Goal: Use online tool/utility: Use online tool/utility

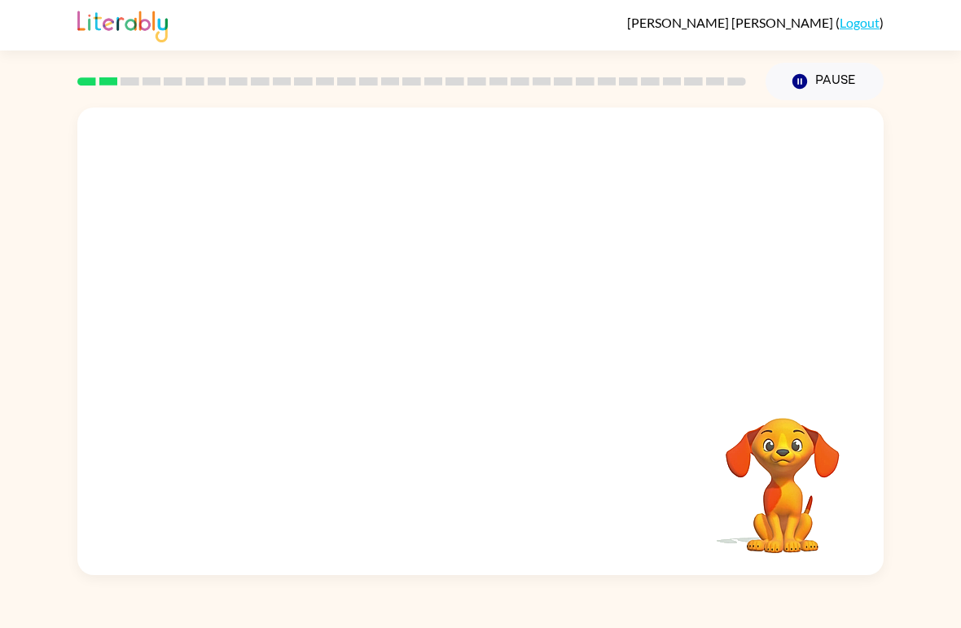
click at [768, 493] on video "Your browser must support playing .mp4 files to use Literably. Please try using…" at bounding box center [782, 473] width 163 height 163
click at [486, 355] on icon "button" at bounding box center [480, 349] width 28 height 28
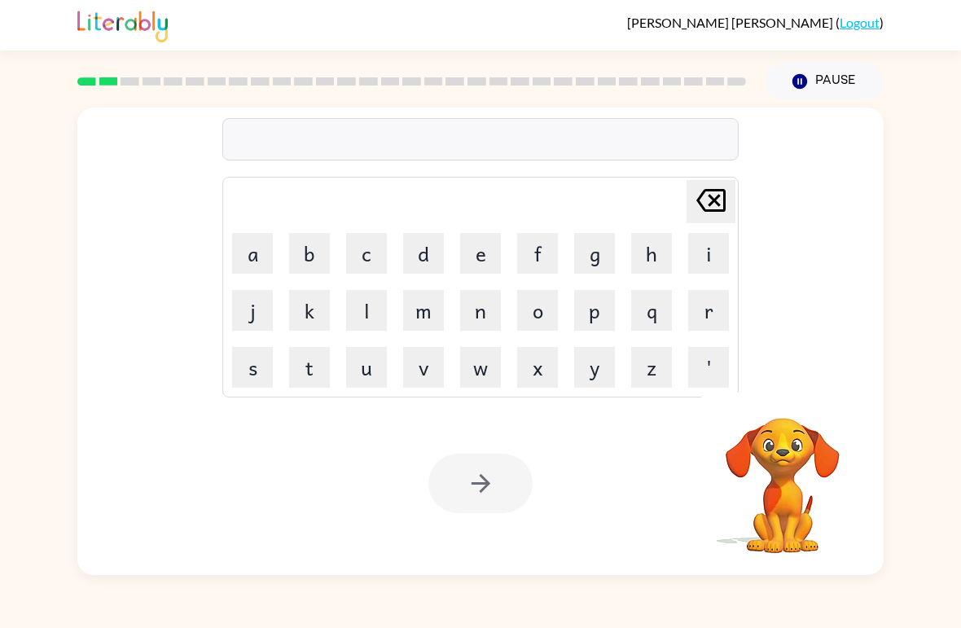
click at [256, 264] on button "a" at bounding box center [252, 253] width 41 height 41
click at [600, 307] on button "p" at bounding box center [594, 310] width 41 height 41
click at [482, 247] on button "e" at bounding box center [480, 253] width 41 height 41
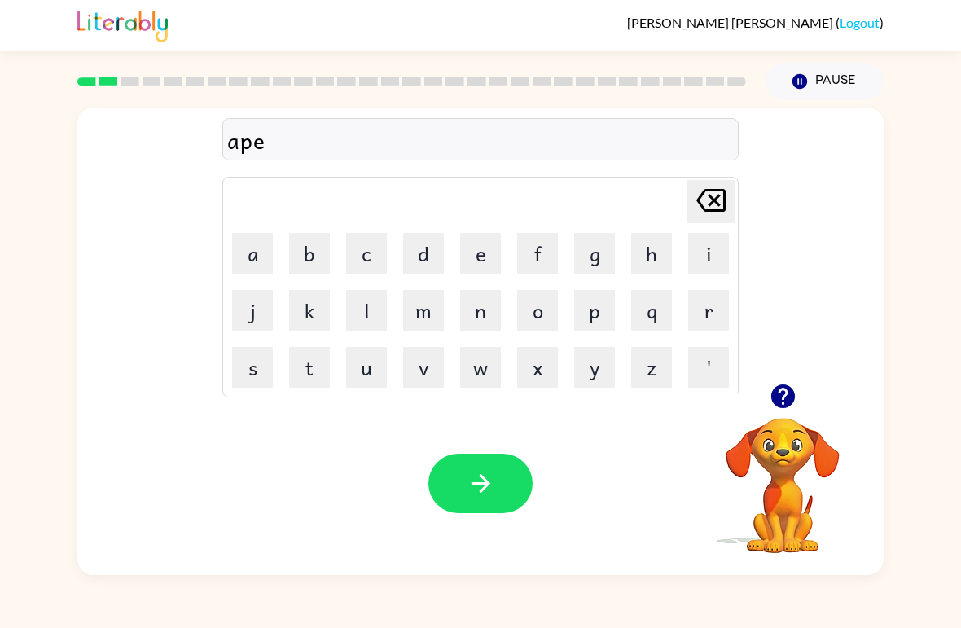
click at [693, 301] on button "r" at bounding box center [708, 310] width 41 height 41
click at [478, 259] on button "e" at bounding box center [480, 253] width 41 height 41
click at [261, 261] on button "a" at bounding box center [252, 253] width 41 height 41
click at [472, 326] on button "n" at bounding box center [480, 310] width 41 height 41
click at [366, 272] on button "c" at bounding box center [366, 253] width 41 height 41
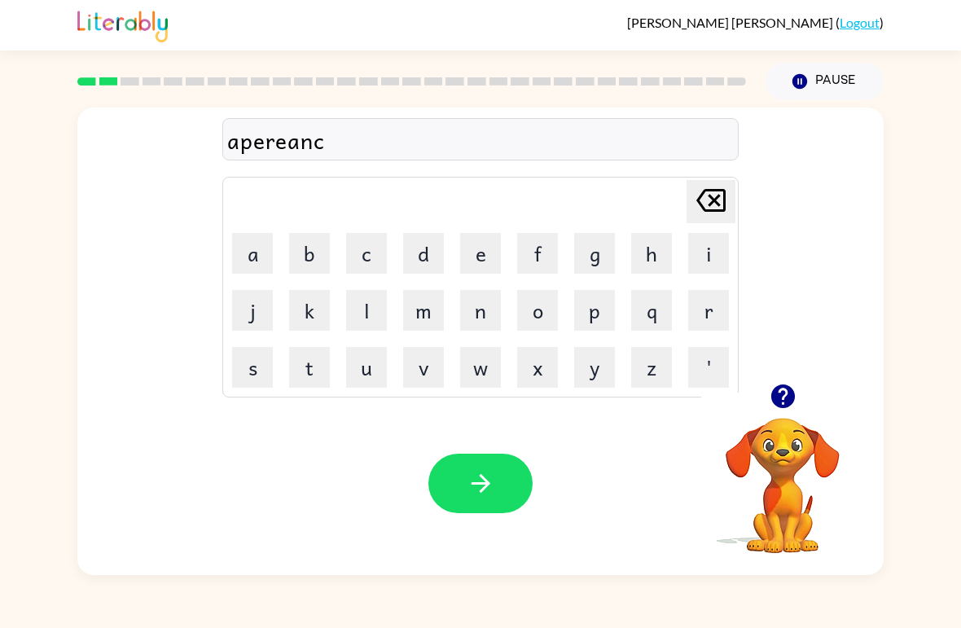
click at [487, 262] on button "e" at bounding box center [480, 253] width 41 height 41
click at [251, 368] on button "s" at bounding box center [252, 367] width 41 height 41
click at [489, 477] on icon "button" at bounding box center [480, 483] width 28 height 28
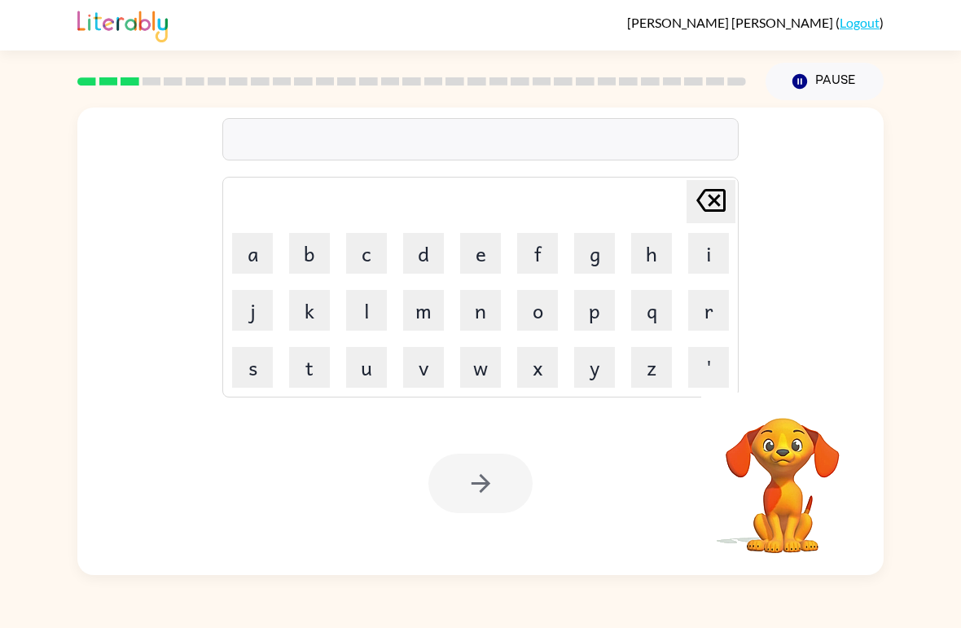
click at [701, 313] on button "r" at bounding box center [708, 310] width 41 height 41
click at [255, 256] on button "a" at bounding box center [252, 253] width 41 height 41
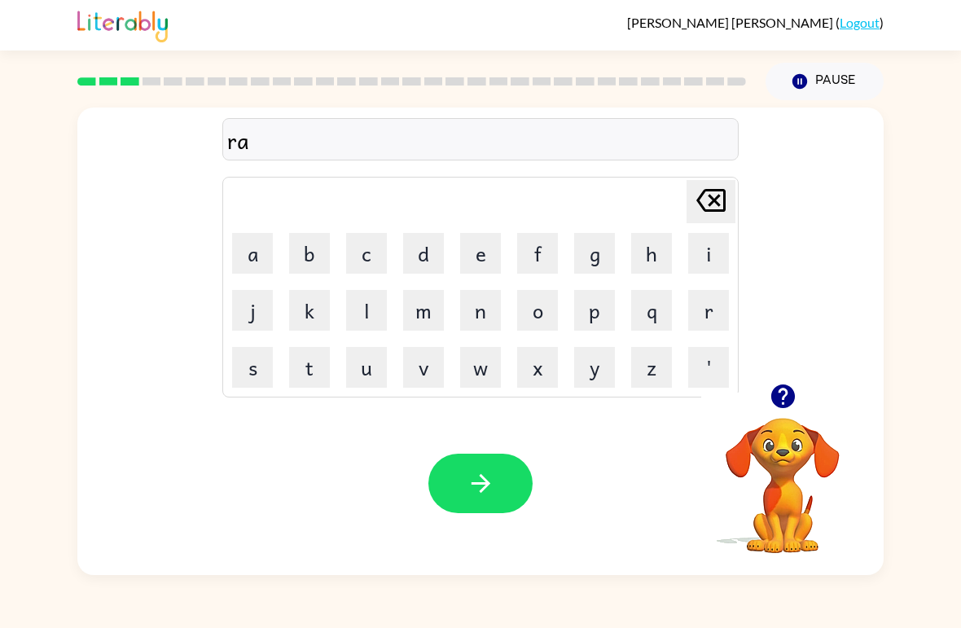
click at [715, 196] on icon "[PERSON_NAME] last character input" at bounding box center [710, 200] width 39 height 39
click at [453, 258] on td "e" at bounding box center [480, 253] width 55 height 55
click at [475, 245] on button "e" at bounding box center [480, 253] width 41 height 41
click at [252, 260] on button "a" at bounding box center [252, 253] width 41 height 41
click at [369, 313] on button "l" at bounding box center [366, 310] width 41 height 41
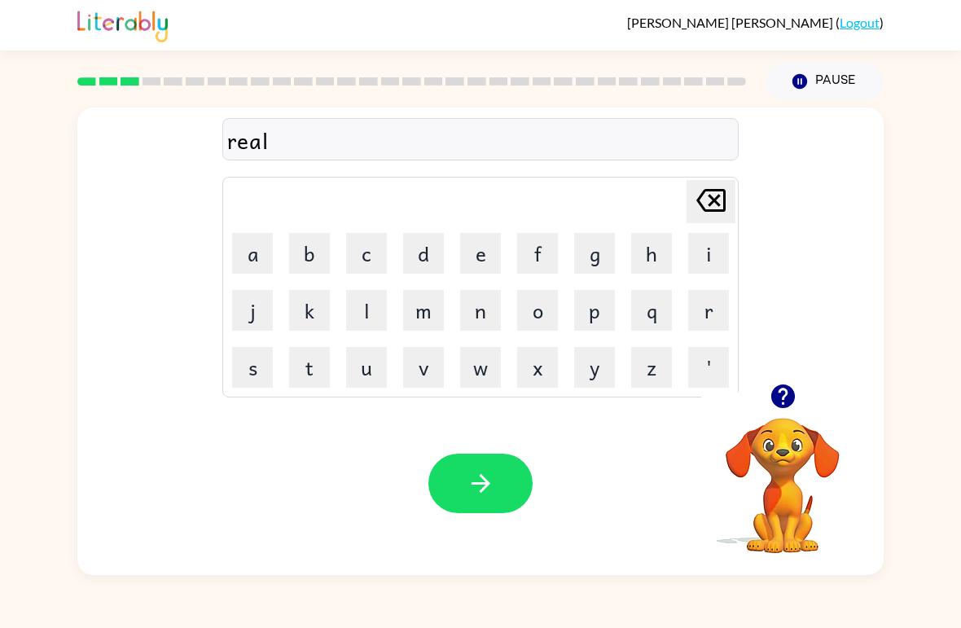
click at [698, 251] on button "i" at bounding box center [708, 253] width 41 height 41
click at [313, 376] on button "t" at bounding box center [309, 367] width 41 height 41
click at [598, 366] on button "y" at bounding box center [594, 367] width 41 height 41
click at [480, 483] on icon "button" at bounding box center [480, 483] width 28 height 28
click at [484, 247] on button "e" at bounding box center [480, 253] width 41 height 41
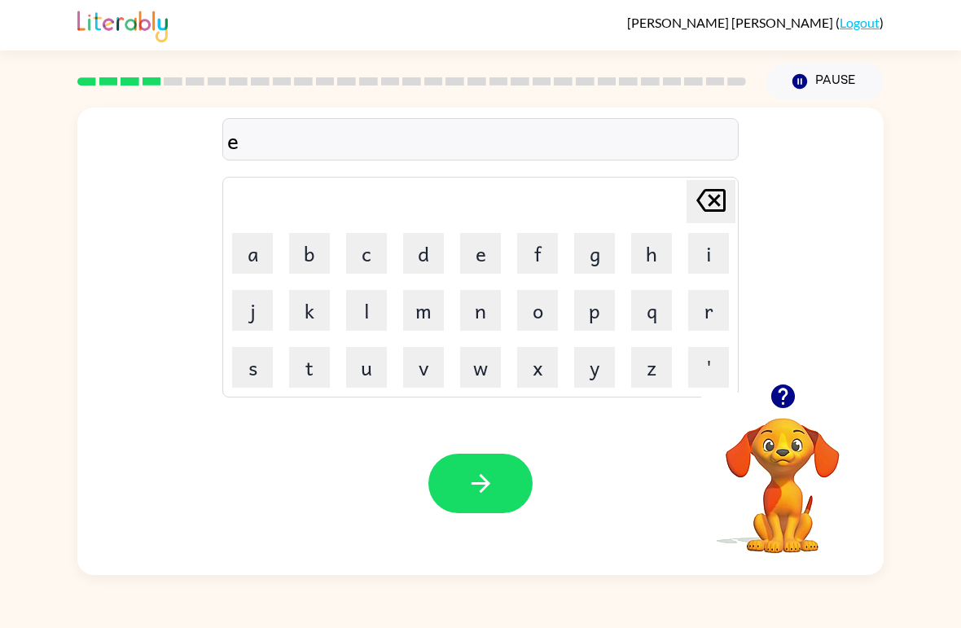
click at [364, 315] on button "l" at bounding box center [366, 310] width 41 height 41
click at [706, 247] on button "i" at bounding box center [708, 253] width 41 height 41
click at [439, 316] on button "m" at bounding box center [423, 310] width 41 height 41
click at [697, 253] on button "i" at bounding box center [708, 253] width 41 height 41
click at [468, 325] on button "n" at bounding box center [480, 310] width 41 height 41
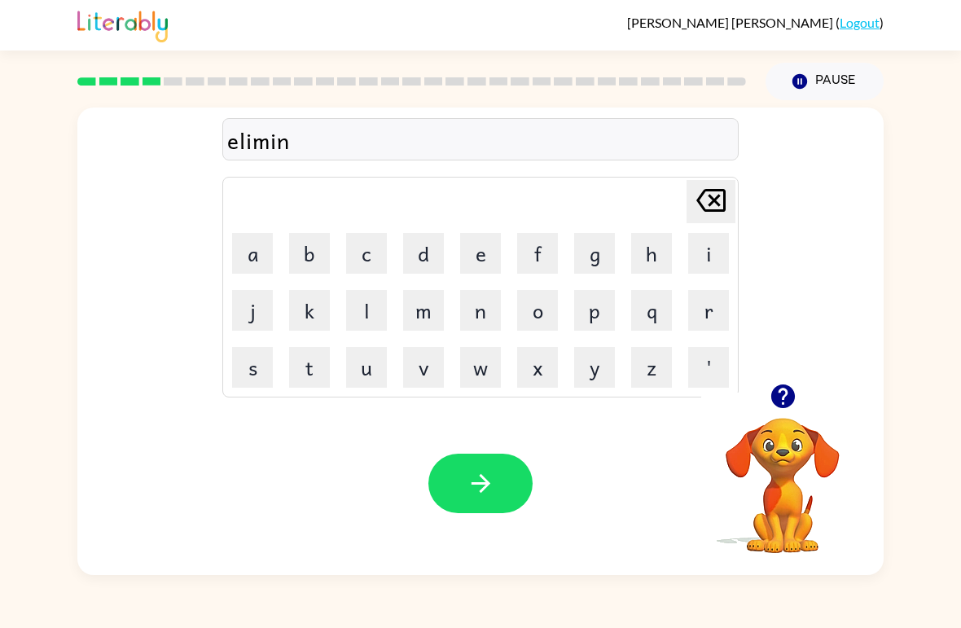
click at [238, 266] on button "a" at bounding box center [252, 253] width 41 height 41
click at [304, 364] on button "t" at bounding box center [309, 367] width 41 height 41
click at [425, 254] on button "d" at bounding box center [423, 253] width 41 height 41
click at [717, 195] on icon "[PERSON_NAME] last character input" at bounding box center [710, 200] width 39 height 39
click at [491, 254] on button "e" at bounding box center [480, 253] width 41 height 41
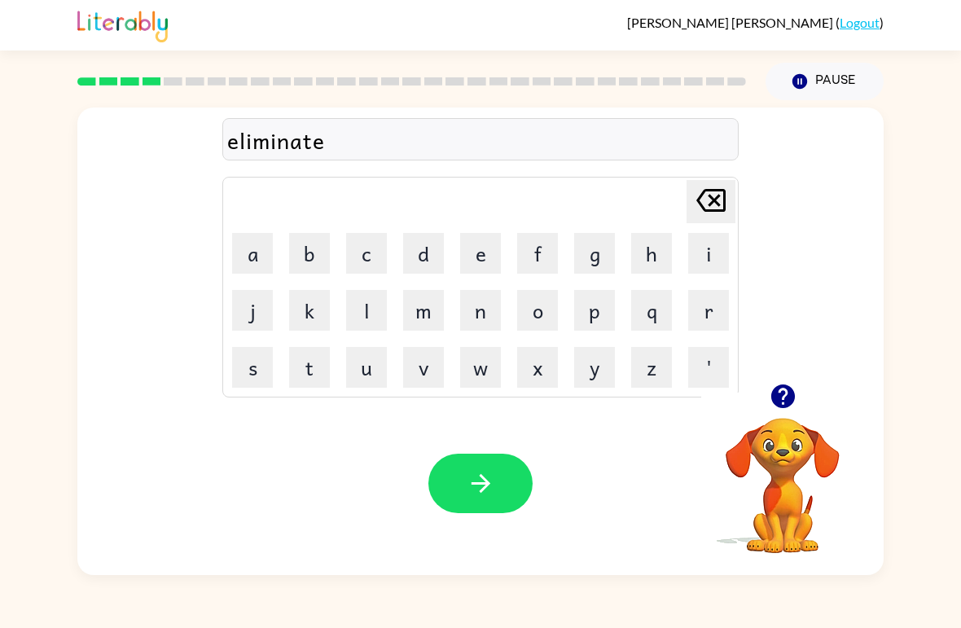
click at [478, 494] on icon "button" at bounding box center [480, 483] width 28 height 28
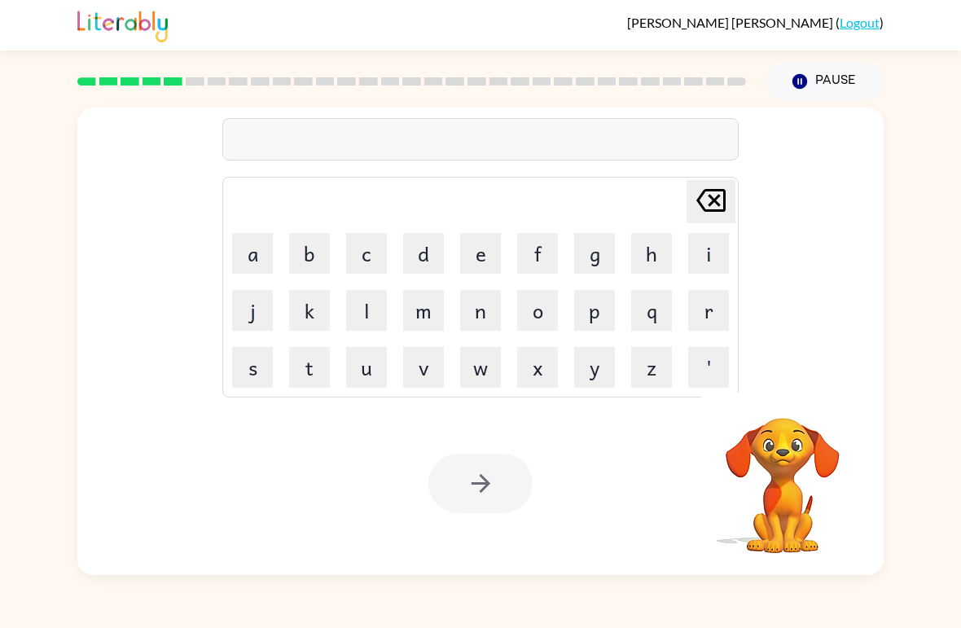
click at [431, 255] on button "d" at bounding box center [423, 253] width 41 height 41
click at [368, 372] on button "u" at bounding box center [366, 367] width 41 height 41
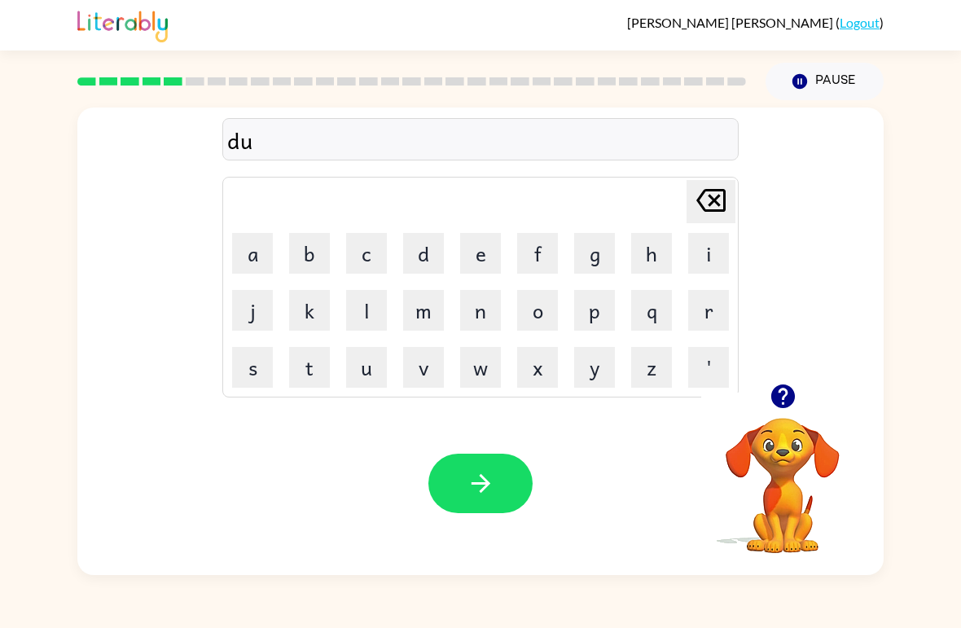
click at [586, 316] on button "p" at bounding box center [594, 310] width 41 height 41
click at [384, 314] on button "l" at bounding box center [366, 310] width 41 height 41
click at [688, 259] on button "i" at bounding box center [708, 253] width 41 height 41
click at [378, 265] on button "c" at bounding box center [366, 253] width 41 height 41
click at [263, 256] on button "a" at bounding box center [252, 253] width 41 height 41
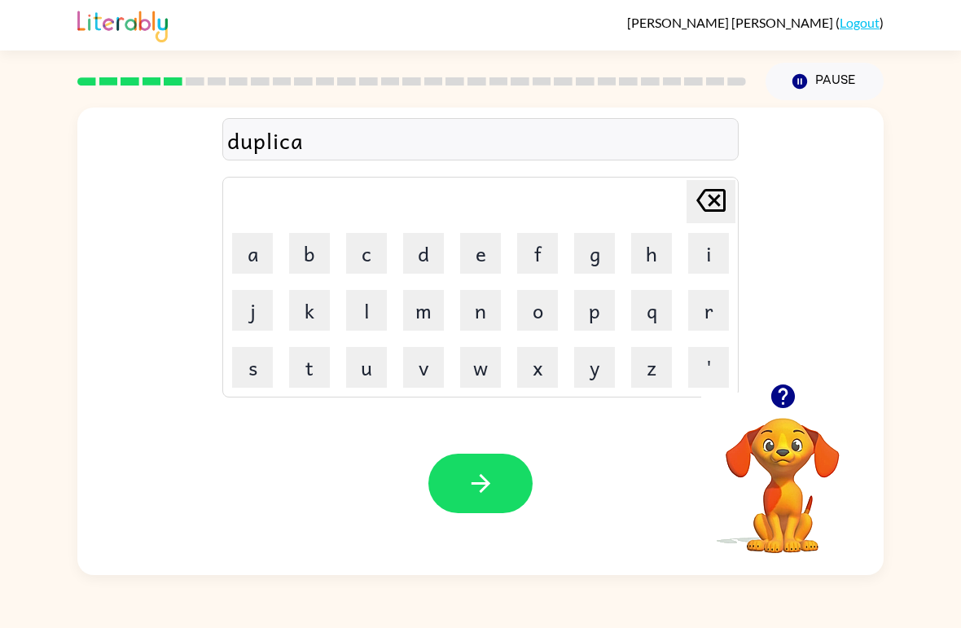
click at [306, 367] on button "t" at bounding box center [309, 367] width 41 height 41
click at [473, 257] on button "e" at bounding box center [480, 253] width 41 height 41
click at [470, 471] on icon "button" at bounding box center [480, 483] width 28 height 28
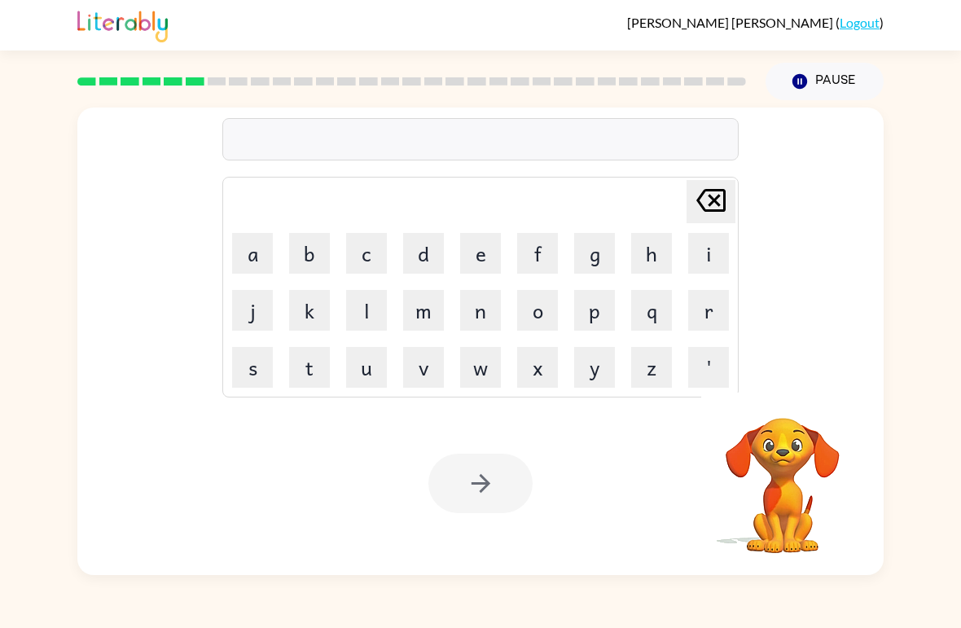
click at [406, 369] on button "v" at bounding box center [423, 367] width 41 height 41
click at [256, 262] on button "a" at bounding box center [252, 253] width 41 height 41
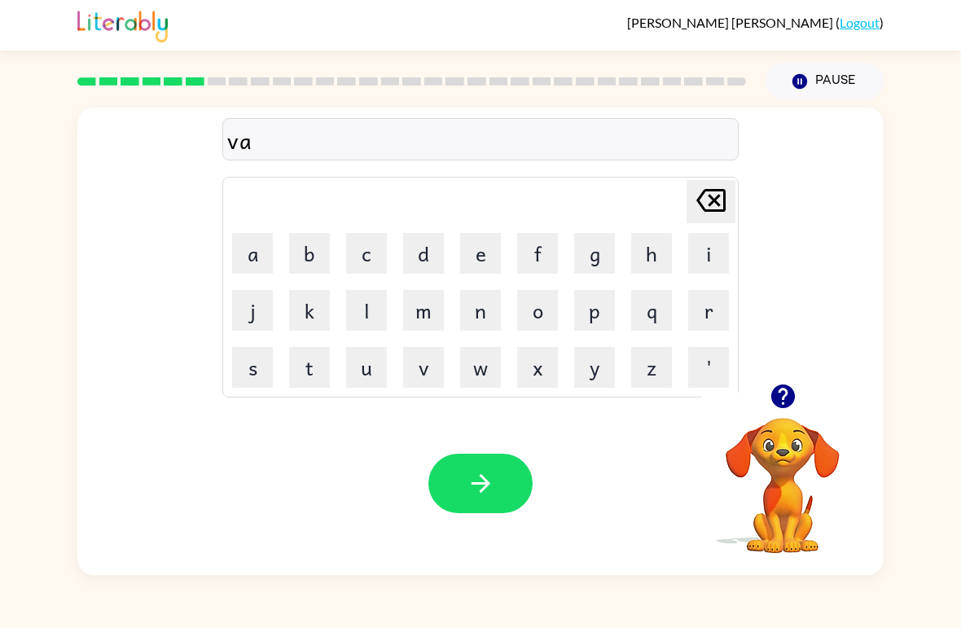
click at [357, 270] on button "c" at bounding box center [366, 253] width 41 height 41
click at [262, 261] on button "a" at bounding box center [252, 253] width 41 height 41
click at [304, 367] on button "t" at bounding box center [309, 367] width 41 height 41
click at [718, 259] on button "i" at bounding box center [708, 253] width 41 height 41
click at [537, 322] on button "o" at bounding box center [537, 310] width 41 height 41
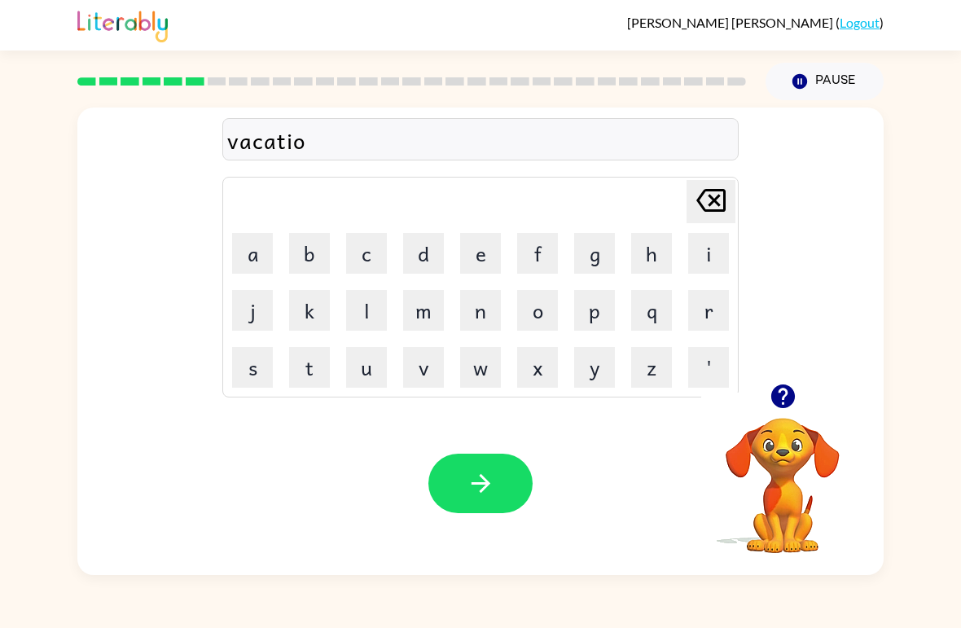
click at [472, 313] on button "n" at bounding box center [480, 310] width 41 height 41
click at [488, 482] on icon "button" at bounding box center [480, 483] width 19 height 19
click at [589, 315] on button "p" at bounding box center [594, 310] width 41 height 41
click at [377, 365] on button "u" at bounding box center [366, 367] width 41 height 41
click at [420, 254] on button "d" at bounding box center [423, 253] width 41 height 41
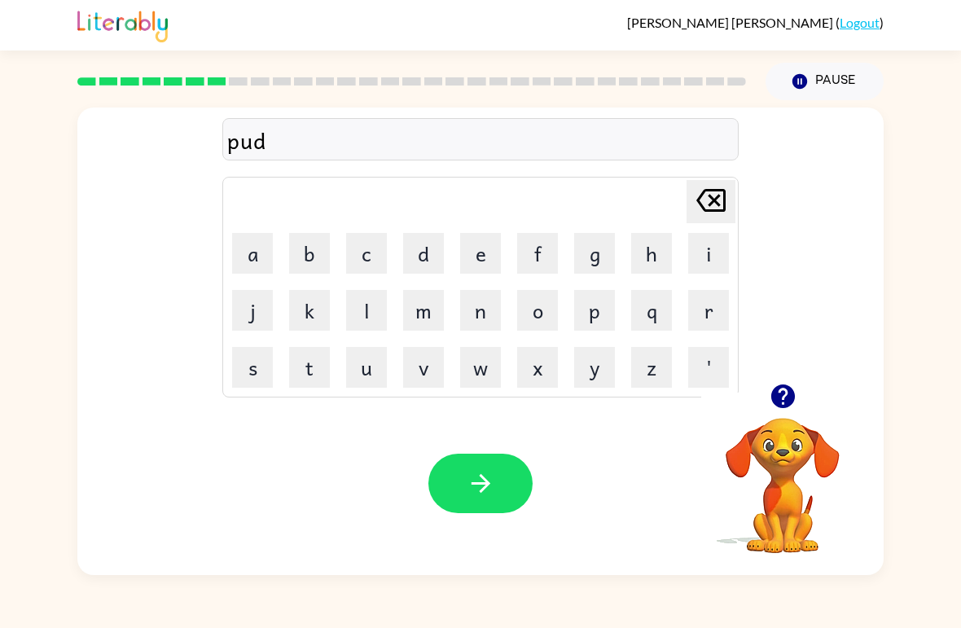
click at [366, 306] on button "l" at bounding box center [366, 310] width 41 height 41
click at [477, 263] on button "e" at bounding box center [480, 253] width 41 height 41
click at [721, 200] on icon "[PERSON_NAME] last character input" at bounding box center [710, 200] width 39 height 39
click at [362, 311] on button "l" at bounding box center [366, 310] width 41 height 41
click at [476, 251] on button "e" at bounding box center [480, 253] width 41 height 41
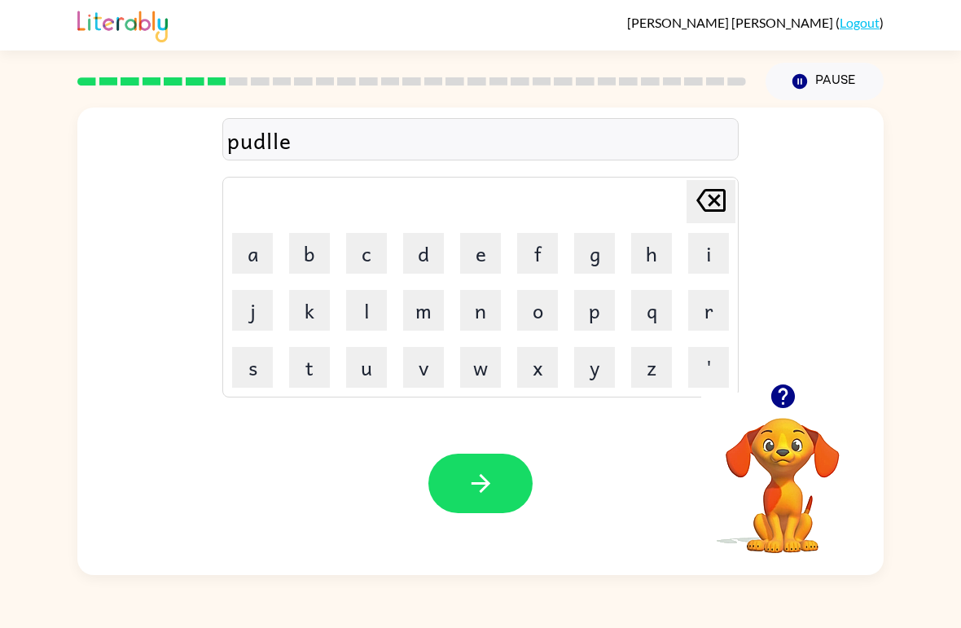
click at [707, 182] on icon "[PERSON_NAME] last character input" at bounding box center [710, 200] width 39 height 39
click at [721, 208] on icon "[PERSON_NAME] last character input" at bounding box center [710, 200] width 39 height 39
click at [409, 252] on button "d" at bounding box center [423, 253] width 41 height 41
click at [381, 309] on button "l" at bounding box center [366, 310] width 41 height 41
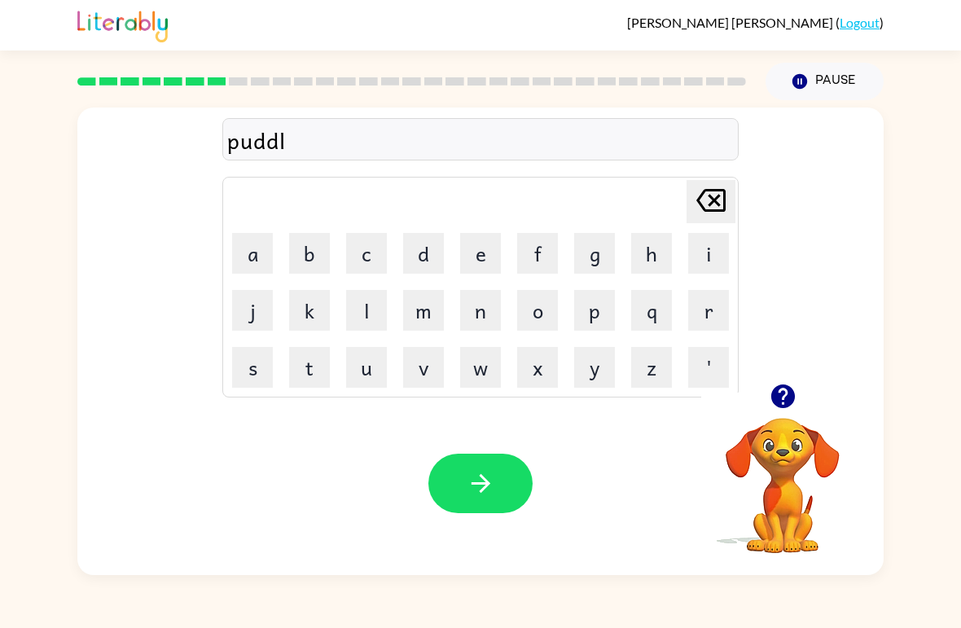
click at [423, 258] on button "d" at bounding box center [423, 253] width 41 height 41
click at [703, 195] on icon at bounding box center [710, 200] width 29 height 23
click at [482, 238] on button "e" at bounding box center [480, 253] width 41 height 41
click at [472, 493] on icon "button" at bounding box center [480, 483] width 28 height 28
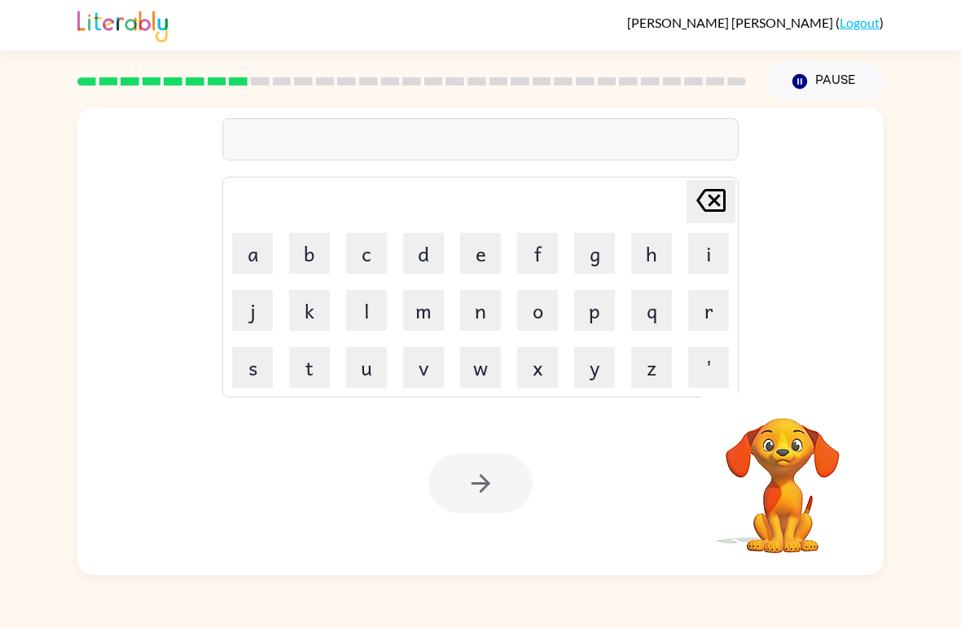
click at [598, 315] on button "p" at bounding box center [594, 310] width 41 height 41
click at [258, 253] on button "a" at bounding box center [252, 253] width 41 height 41
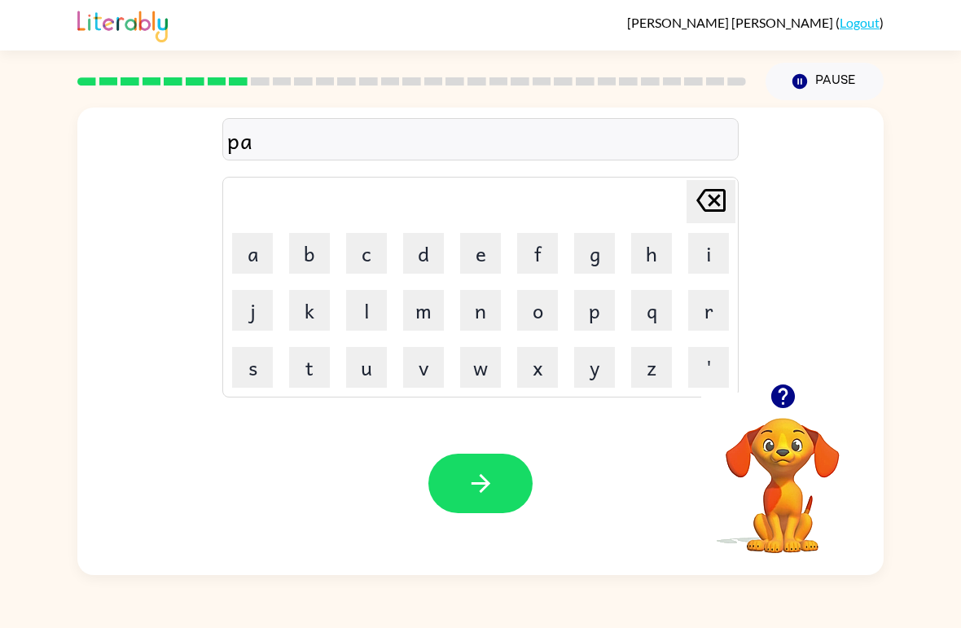
click at [702, 303] on button "r" at bounding box center [708, 310] width 41 height 41
click at [709, 261] on button "i" at bounding box center [708, 253] width 41 height 41
click at [380, 251] on button "c" at bounding box center [366, 253] width 41 height 41
click at [772, 397] on icon "button" at bounding box center [782, 396] width 24 height 24
click at [366, 306] on button "l" at bounding box center [366, 310] width 41 height 41
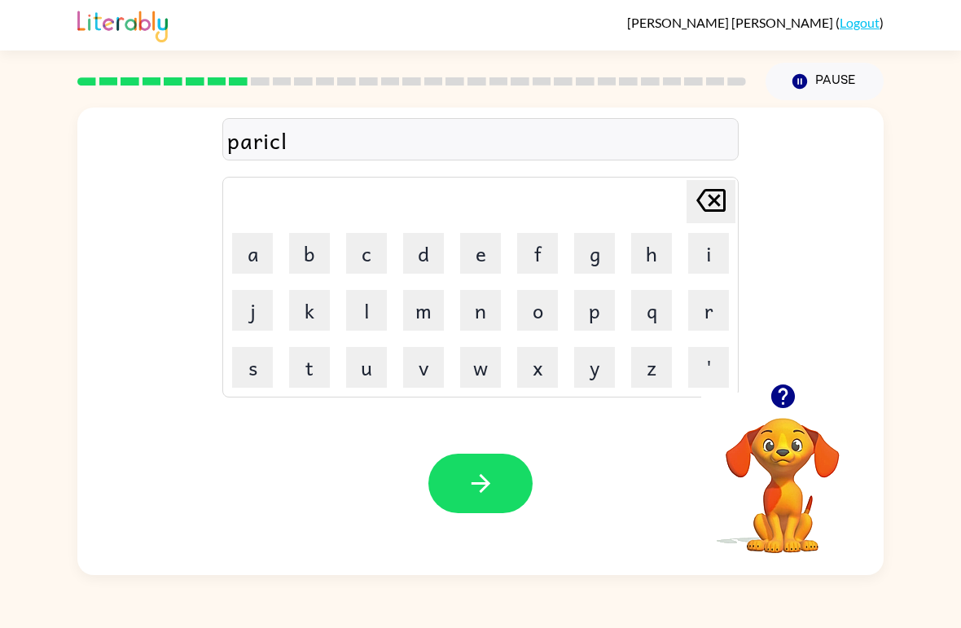
click at [476, 241] on button "e" at bounding box center [480, 253] width 41 height 41
click at [477, 495] on icon "button" at bounding box center [480, 483] width 28 height 28
click at [698, 309] on button "r" at bounding box center [708, 310] width 41 height 41
click at [482, 266] on button "e" at bounding box center [480, 253] width 41 height 41
click at [383, 251] on button "c" at bounding box center [366, 253] width 41 height 41
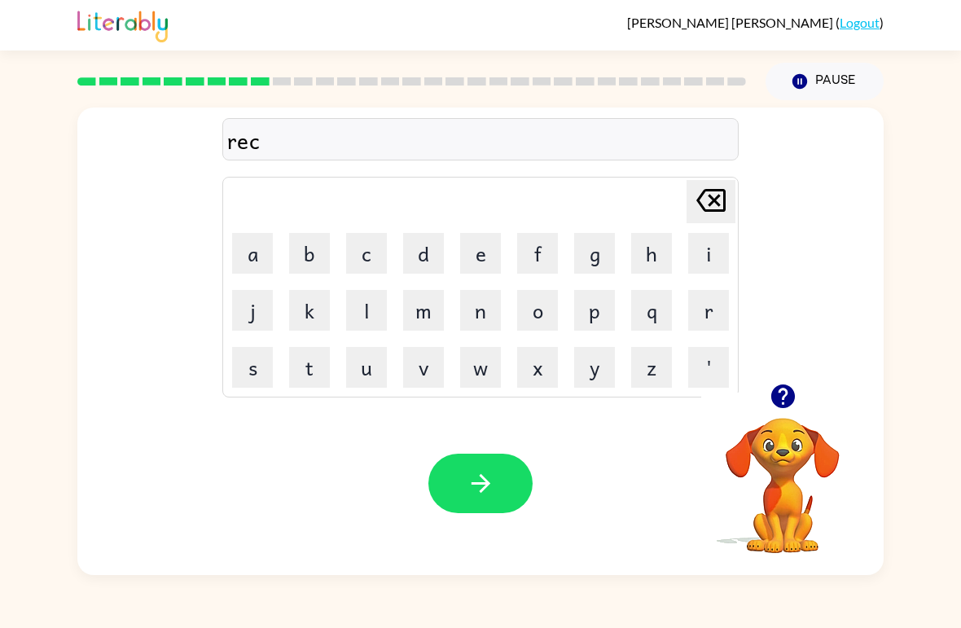
click at [252, 241] on button "a" at bounding box center [252, 253] width 41 height 41
click at [587, 309] on button "p" at bounding box center [594, 310] width 41 height 41
click at [310, 361] on button "t" at bounding box center [309, 367] width 41 height 41
click at [358, 369] on button "u" at bounding box center [366, 367] width 41 height 41
click at [691, 304] on button "r" at bounding box center [708, 310] width 41 height 41
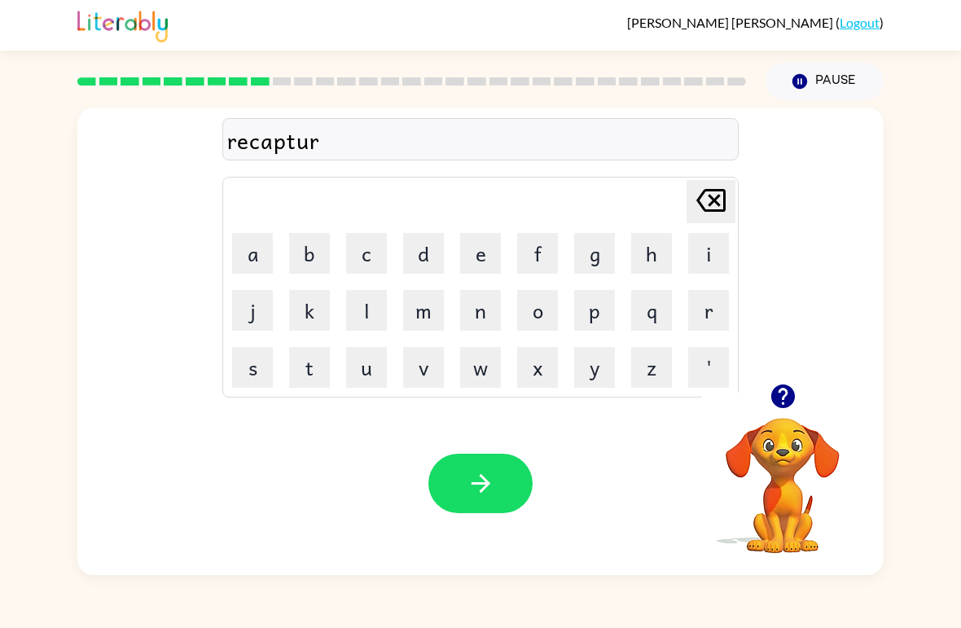
click at [486, 251] on button "e" at bounding box center [480, 253] width 41 height 41
click at [472, 481] on icon "button" at bounding box center [480, 483] width 28 height 28
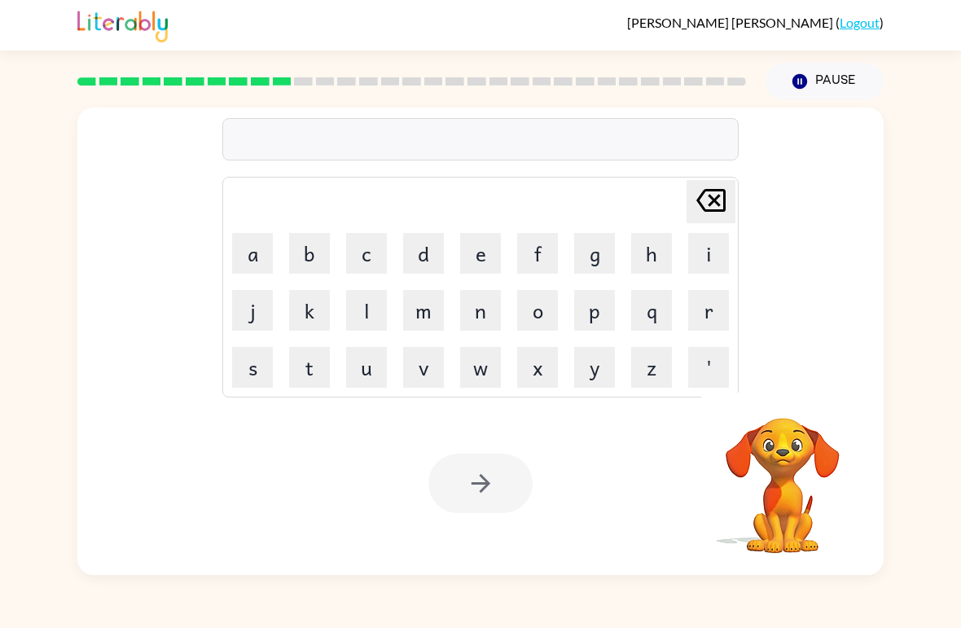
click at [63, 451] on div "[PERSON_NAME] last character input a b c d e f g h i j k l m n o p q r s t u v …" at bounding box center [480, 337] width 961 height 475
click at [589, 313] on button "p" at bounding box center [594, 310] width 41 height 41
click at [698, 301] on button "r" at bounding box center [708, 310] width 41 height 41
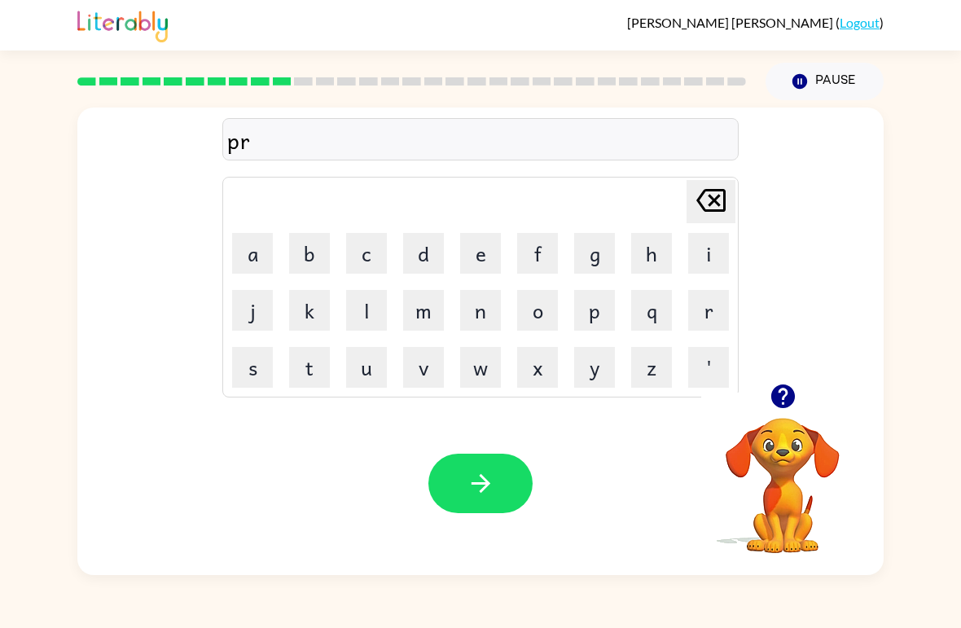
click at [470, 260] on button "e" at bounding box center [480, 253] width 41 height 41
click at [256, 366] on button "s" at bounding box center [252, 367] width 41 height 41
click at [357, 273] on button "c" at bounding box center [366, 253] width 41 height 41
click at [646, 245] on button "h" at bounding box center [651, 253] width 41 height 41
click at [540, 309] on button "o" at bounding box center [537, 310] width 41 height 41
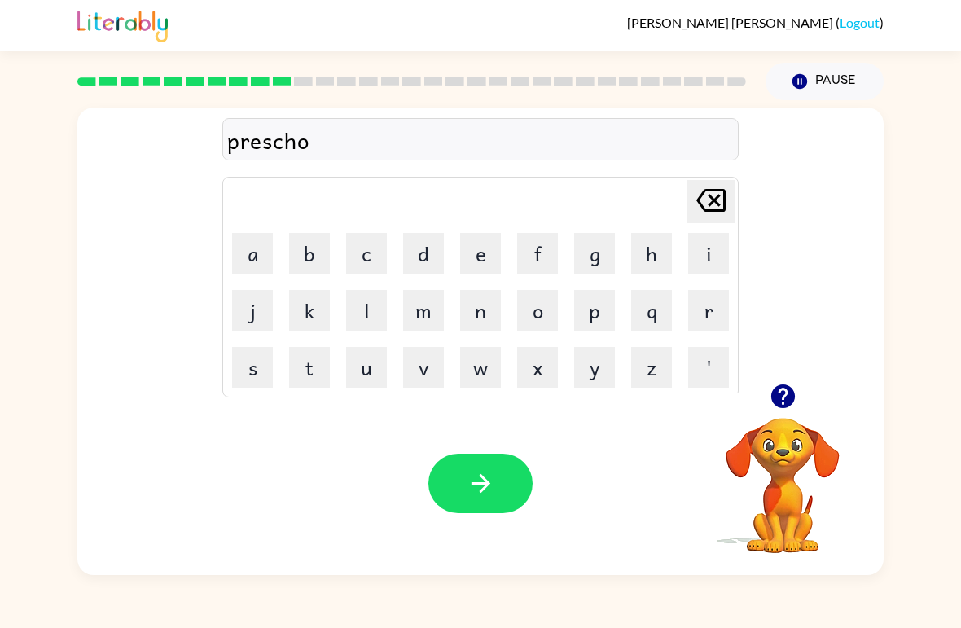
click at [540, 309] on button "o" at bounding box center [537, 310] width 41 height 41
click at [381, 313] on button "l" at bounding box center [366, 310] width 41 height 41
click at [477, 458] on button "button" at bounding box center [480, 482] width 104 height 59
click at [471, 493] on div at bounding box center [480, 482] width 104 height 59
click at [770, 421] on video "Your browser must support playing .mp4 files to use Literably. Please try using…" at bounding box center [782, 473] width 163 height 163
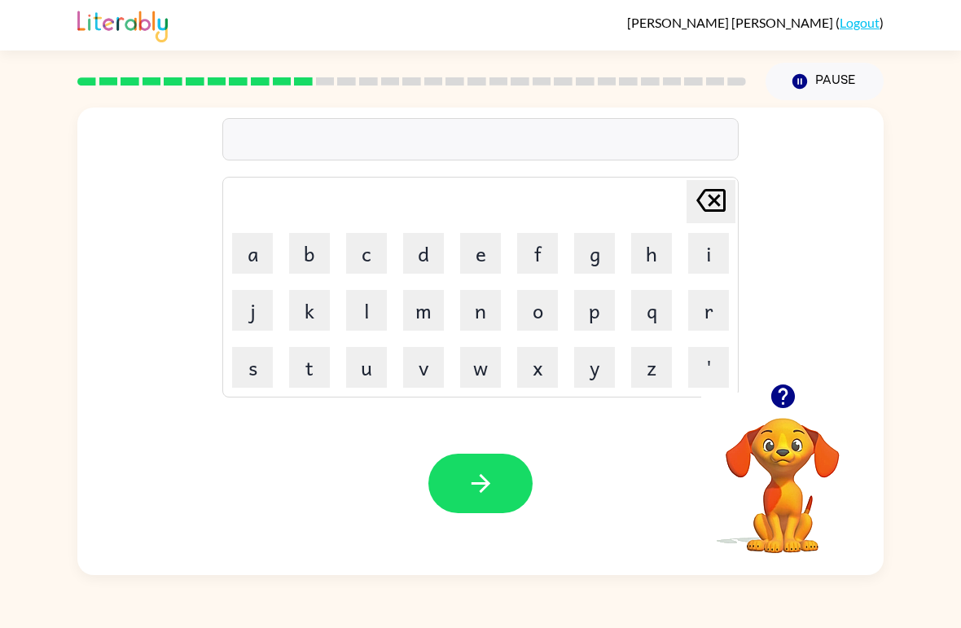
click at [780, 409] on icon "button" at bounding box center [782, 396] width 28 height 28
click at [957, 339] on div "[PERSON_NAME] last character input a b c d e f g h i j k l m n o p q r s t u v …" at bounding box center [480, 337] width 961 height 475
click at [347, 252] on button "c" at bounding box center [366, 253] width 41 height 41
click at [694, 312] on button "r" at bounding box center [708, 310] width 41 height 41
click at [269, 259] on button "a" at bounding box center [252, 253] width 41 height 41
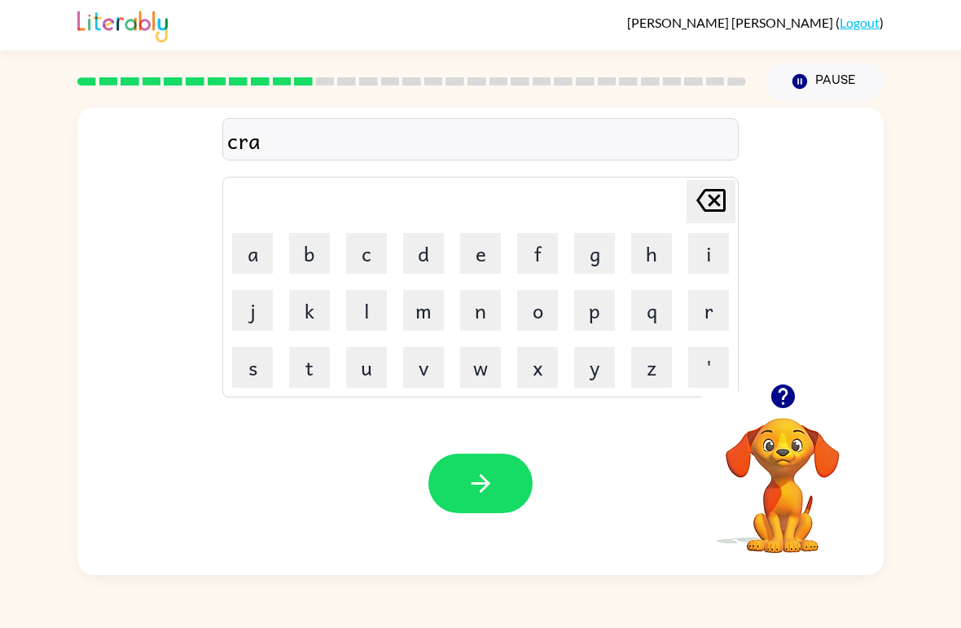
click at [422, 361] on button "v" at bounding box center [423, 367] width 41 height 41
click at [493, 260] on button "e" at bounding box center [480, 253] width 41 height 41
click at [492, 492] on icon "button" at bounding box center [480, 483] width 28 height 28
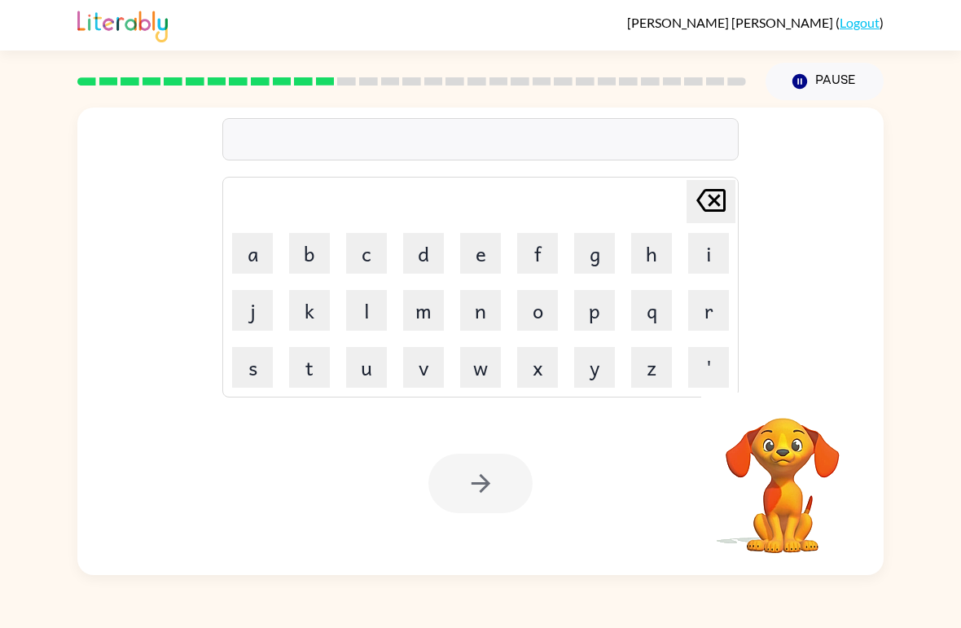
click at [421, 262] on button "d" at bounding box center [423, 253] width 41 height 41
click at [701, 249] on button "i" at bounding box center [708, 253] width 41 height 41
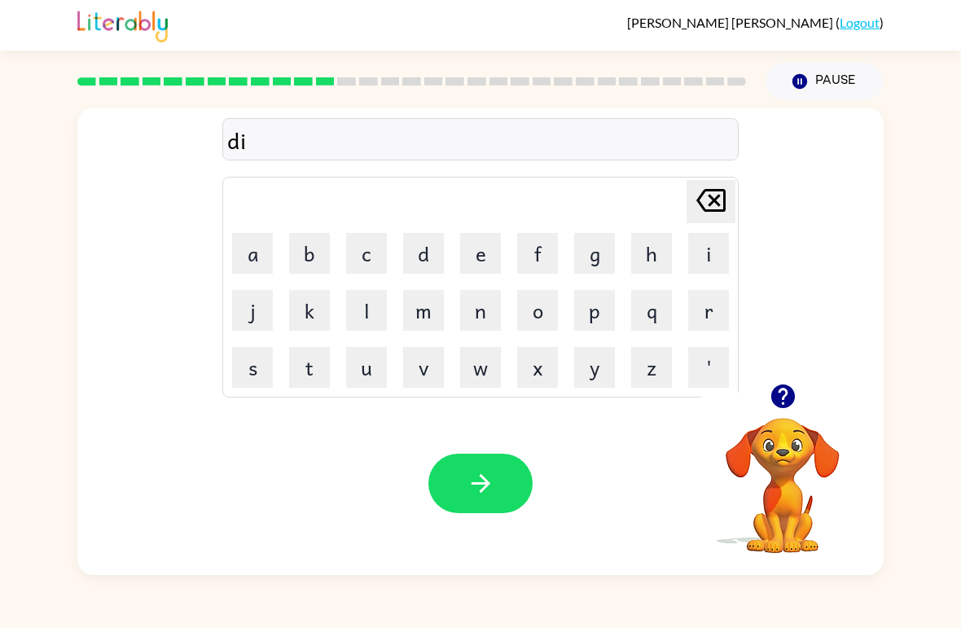
click at [370, 253] on button "c" at bounding box center [366, 253] width 41 height 41
click at [307, 371] on button "t" at bounding box center [309, 367] width 41 height 41
click at [261, 249] on button "a" at bounding box center [252, 253] width 41 height 41
click at [310, 359] on button "t" at bounding box center [309, 367] width 41 height 41
click at [479, 250] on button "e" at bounding box center [480, 253] width 41 height 41
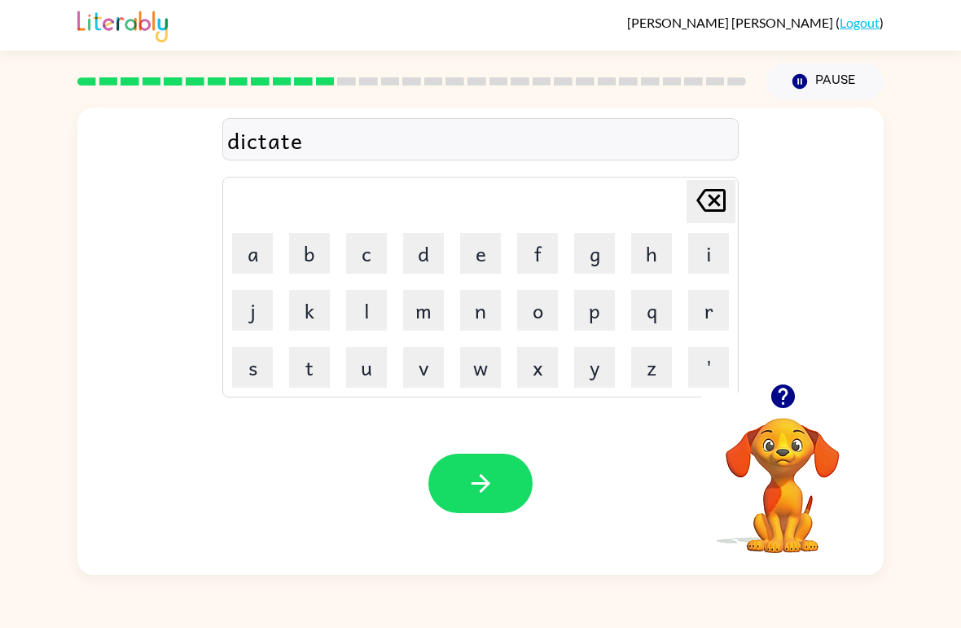
click at [461, 498] on button "button" at bounding box center [480, 482] width 104 height 59
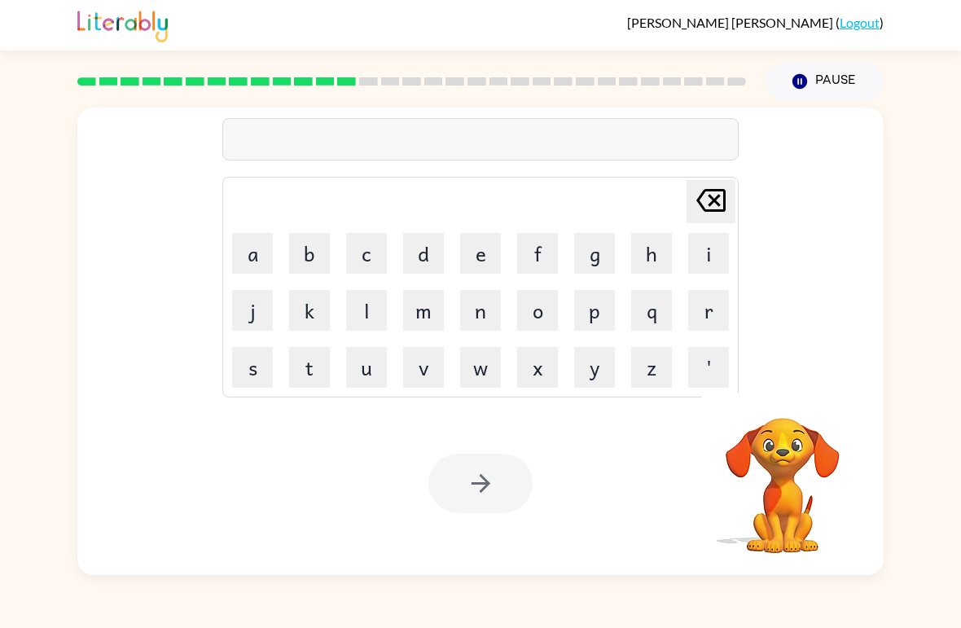
click at [467, 462] on div at bounding box center [480, 482] width 104 height 59
click at [599, 320] on button "p" at bounding box center [594, 310] width 41 height 41
click at [248, 245] on button "a" at bounding box center [252, 253] width 41 height 41
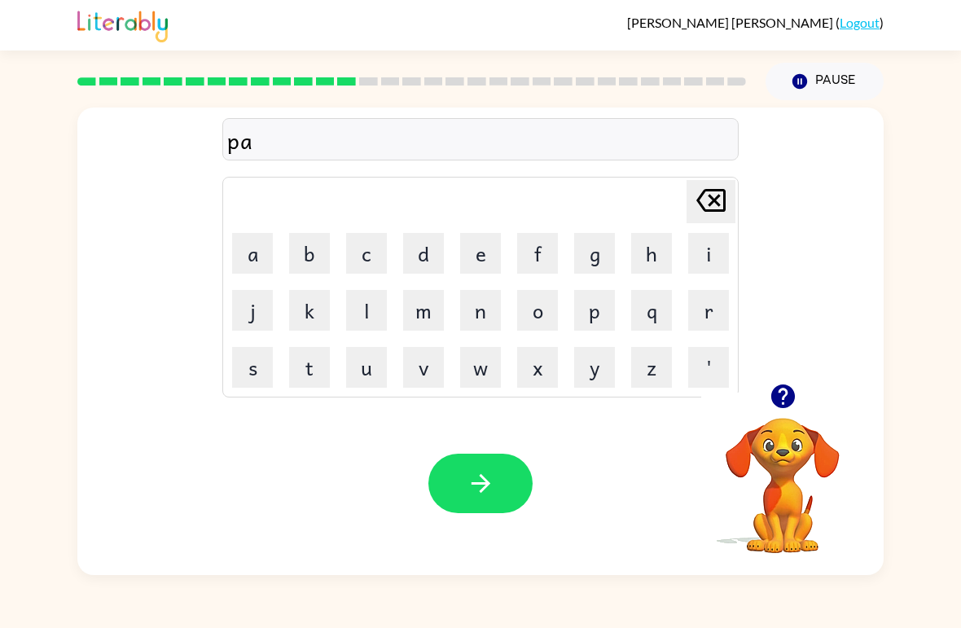
click at [592, 364] on button "y" at bounding box center [594, 367] width 41 height 41
click at [414, 300] on button "m" at bounding box center [423, 310] width 41 height 41
click at [481, 249] on button "e" at bounding box center [480, 253] width 41 height 41
click at [494, 301] on button "n" at bounding box center [480, 310] width 41 height 41
click at [318, 360] on button "t" at bounding box center [309, 367] width 41 height 41
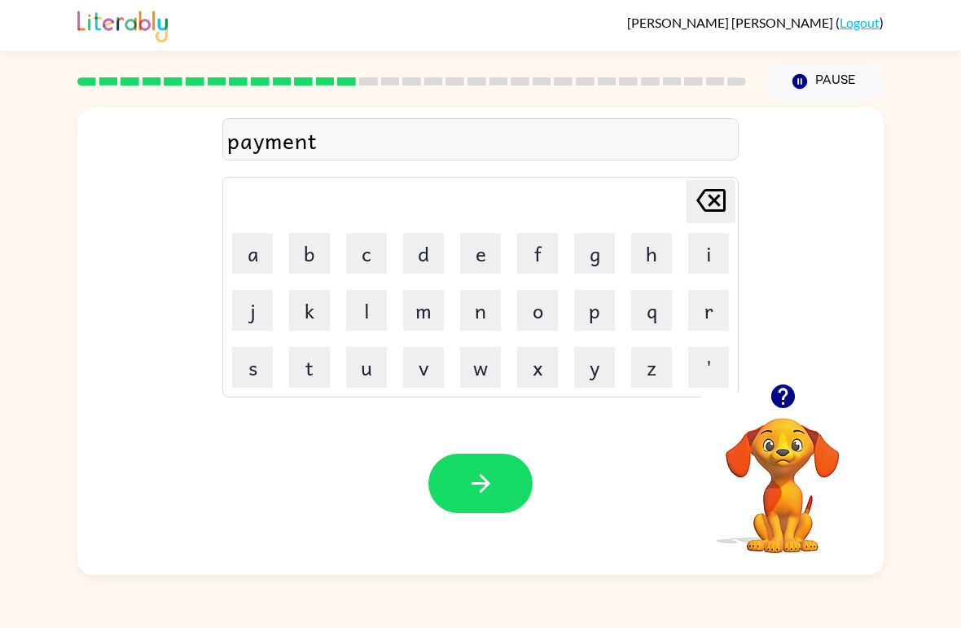
click at [469, 456] on button "button" at bounding box center [480, 482] width 104 height 59
click at [436, 313] on button "m" at bounding box center [423, 310] width 41 height 41
click at [252, 264] on button "a" at bounding box center [252, 253] width 41 height 41
click at [247, 301] on button "j" at bounding box center [252, 310] width 41 height 41
click at [531, 310] on button "o" at bounding box center [537, 310] width 41 height 41
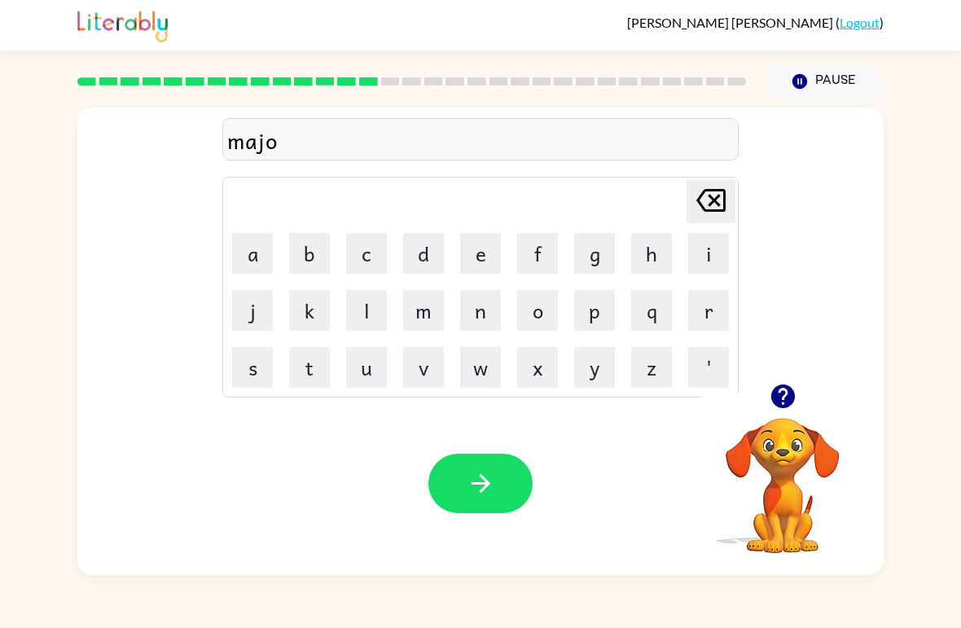
click at [710, 316] on button "r" at bounding box center [708, 310] width 41 height 41
click at [437, 515] on div "Your browser must support playing .mp4 files to use Literably. Please try using…" at bounding box center [480, 483] width 806 height 183
click at [447, 486] on button "button" at bounding box center [480, 482] width 104 height 59
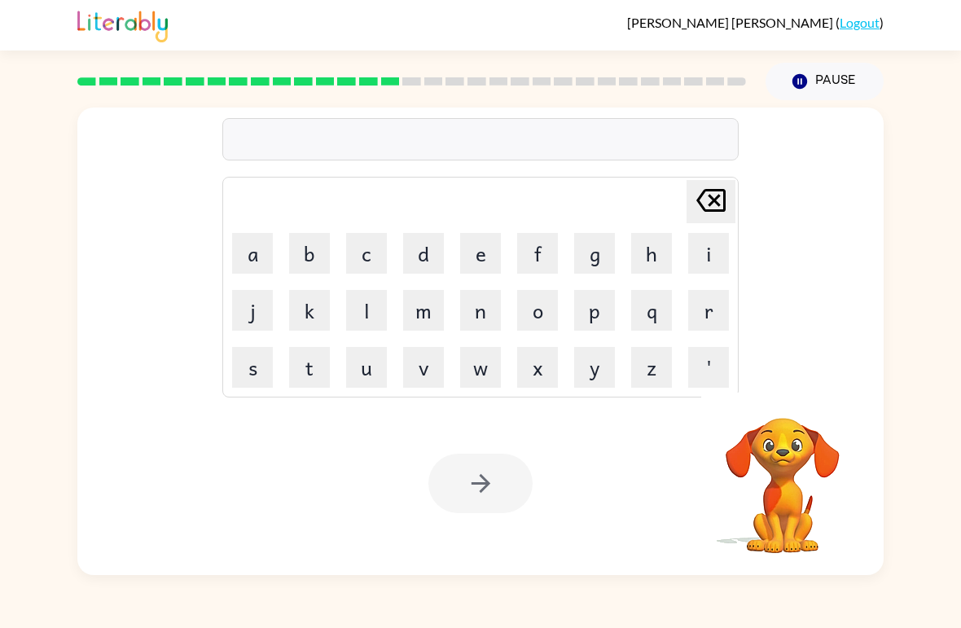
click at [243, 361] on button "s" at bounding box center [252, 367] width 41 height 41
click at [589, 320] on button "p" at bounding box center [594, 310] width 41 height 41
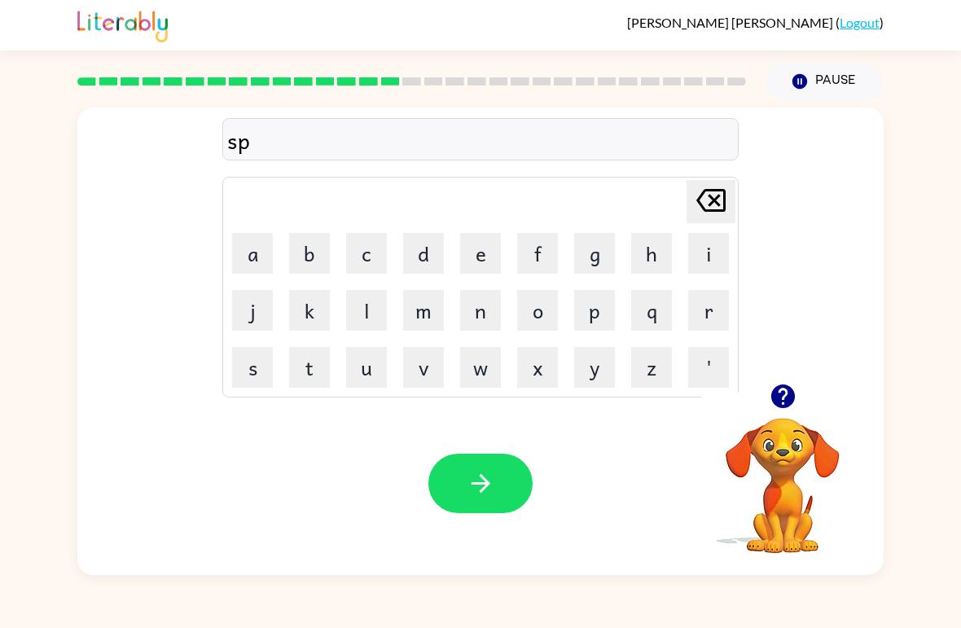
click at [252, 245] on button "a" at bounding box center [252, 253] width 41 height 41
click at [716, 313] on button "r" at bounding box center [708, 310] width 41 height 41
click at [322, 313] on button "k" at bounding box center [309, 310] width 41 height 41
click at [470, 466] on button "button" at bounding box center [480, 482] width 104 height 59
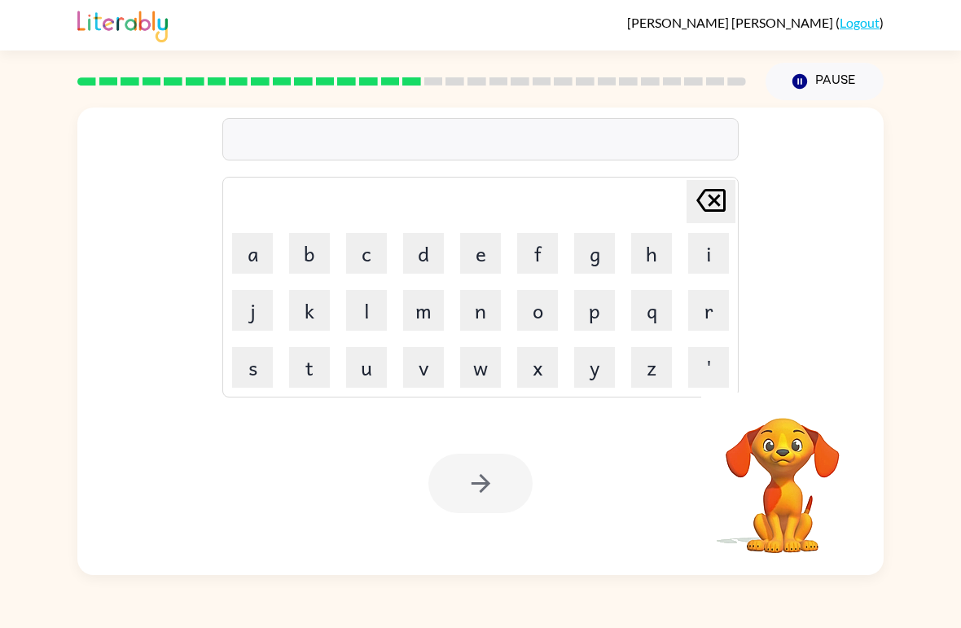
click at [594, 314] on button "p" at bounding box center [594, 310] width 41 height 41
click at [239, 241] on button "a" at bounding box center [252, 253] width 41 height 41
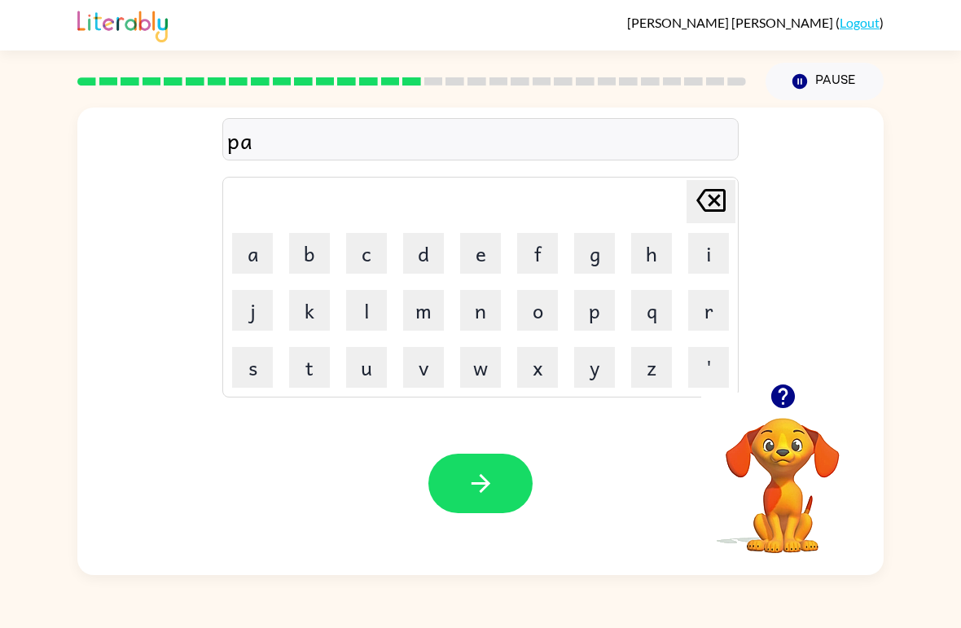
click at [378, 310] on button "l" at bounding box center [366, 310] width 41 height 41
click at [475, 464] on button "button" at bounding box center [480, 482] width 104 height 59
click at [241, 368] on button "s" at bounding box center [252, 367] width 41 height 41
click at [593, 309] on button "p" at bounding box center [594, 310] width 41 height 41
click at [584, 320] on button "p" at bounding box center [594, 310] width 41 height 41
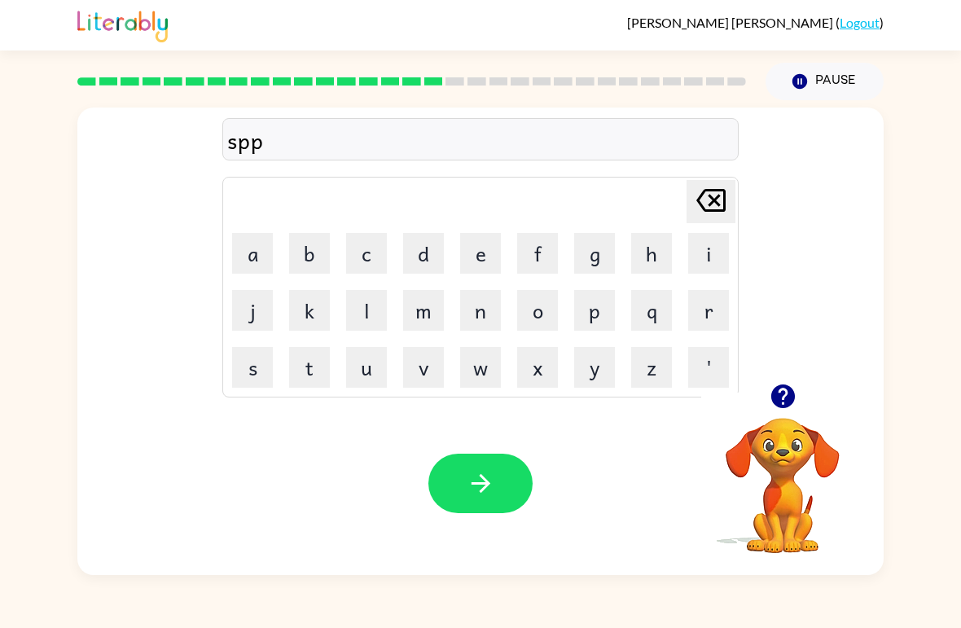
click at [712, 207] on icon "[PERSON_NAME] last character input" at bounding box center [710, 200] width 39 height 39
click at [707, 253] on button "i" at bounding box center [708, 253] width 41 height 41
click at [493, 322] on button "n" at bounding box center [480, 310] width 41 height 41
click at [699, 256] on button "i" at bounding box center [708, 253] width 41 height 41
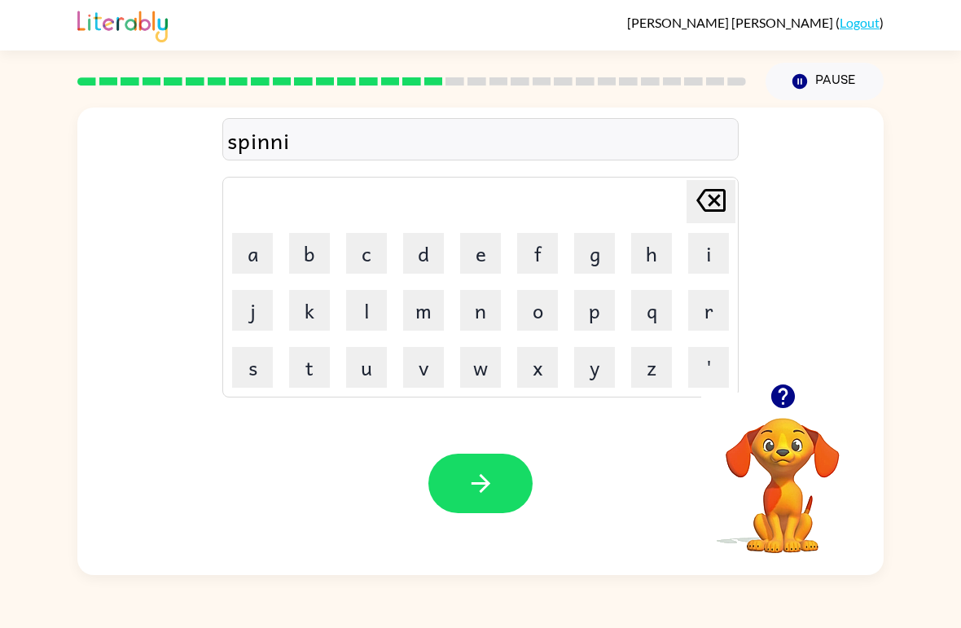
click at [480, 313] on button "n" at bounding box center [480, 310] width 41 height 41
click at [587, 256] on button "g" at bounding box center [594, 253] width 41 height 41
click at [490, 462] on button "button" at bounding box center [480, 482] width 104 height 59
click at [589, 256] on button "g" at bounding box center [594, 253] width 41 height 41
click at [703, 302] on button "r" at bounding box center [708, 310] width 41 height 41
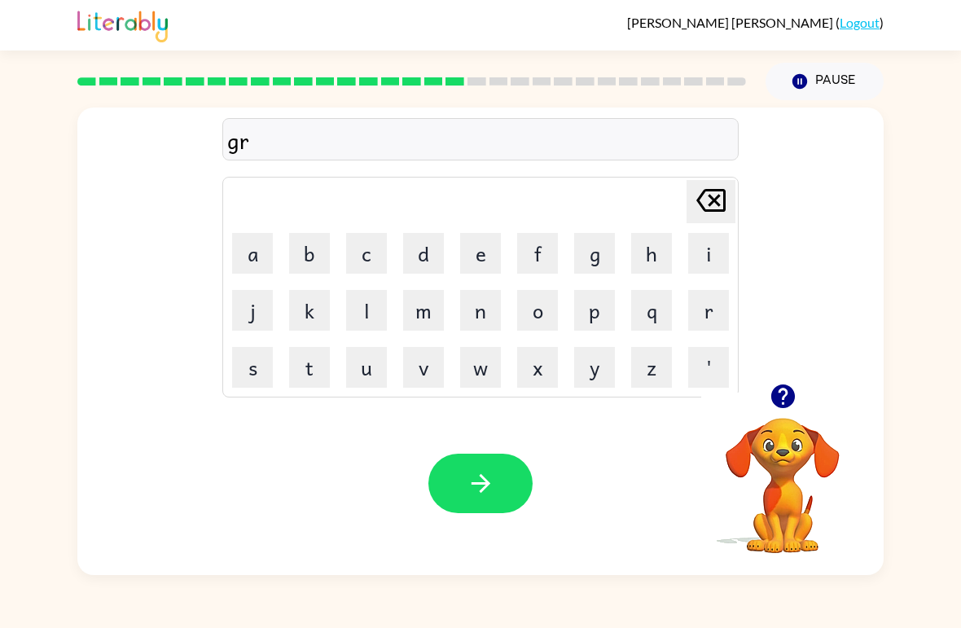
click at [370, 364] on button "u" at bounding box center [366, 367] width 41 height 41
click at [422, 314] on button "m" at bounding box center [423, 310] width 41 height 41
click at [578, 319] on button "p" at bounding box center [594, 310] width 41 height 41
click at [691, 269] on button "i" at bounding box center [708, 253] width 41 height 41
click at [465, 268] on button "e" at bounding box center [480, 253] width 41 height 41
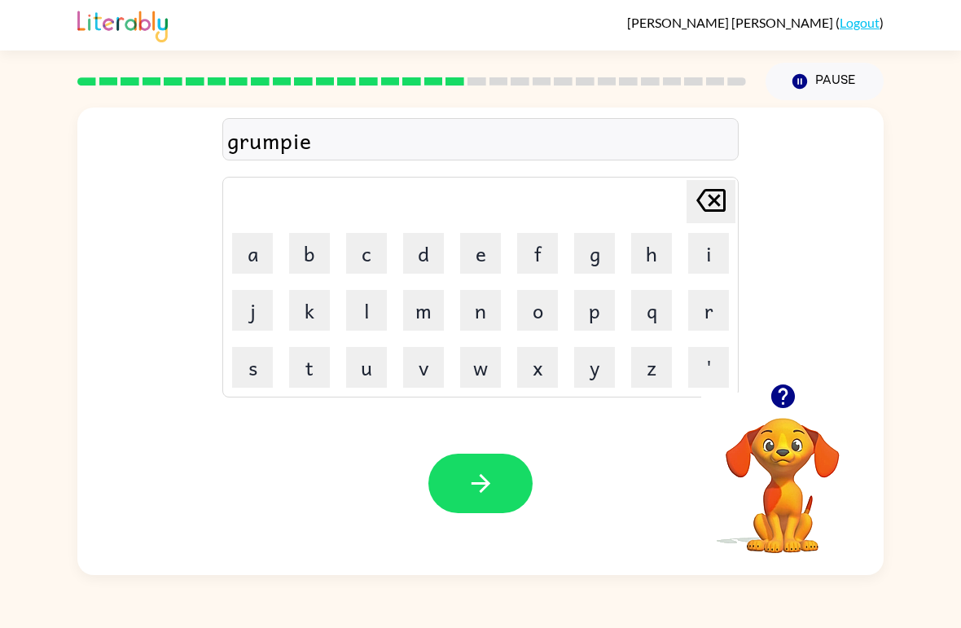
click at [272, 354] on button "s" at bounding box center [252, 367] width 41 height 41
click at [277, 360] on td "s" at bounding box center [252, 366] width 55 height 55
click at [255, 364] on button "s" at bounding box center [252, 367] width 41 height 41
click at [304, 370] on button "t" at bounding box center [309, 367] width 41 height 41
click at [720, 204] on icon "[PERSON_NAME] last character input" at bounding box center [710, 200] width 39 height 39
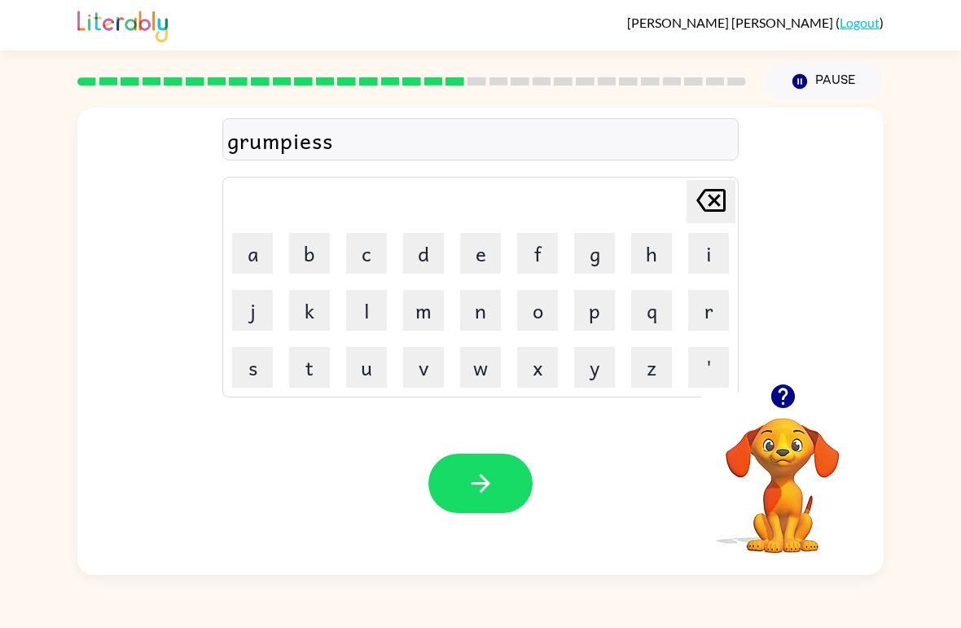
click at [720, 204] on icon "[PERSON_NAME] last character input" at bounding box center [710, 200] width 39 height 39
click at [311, 365] on button "t" at bounding box center [309, 367] width 41 height 41
click at [523, 494] on button "button" at bounding box center [480, 482] width 104 height 59
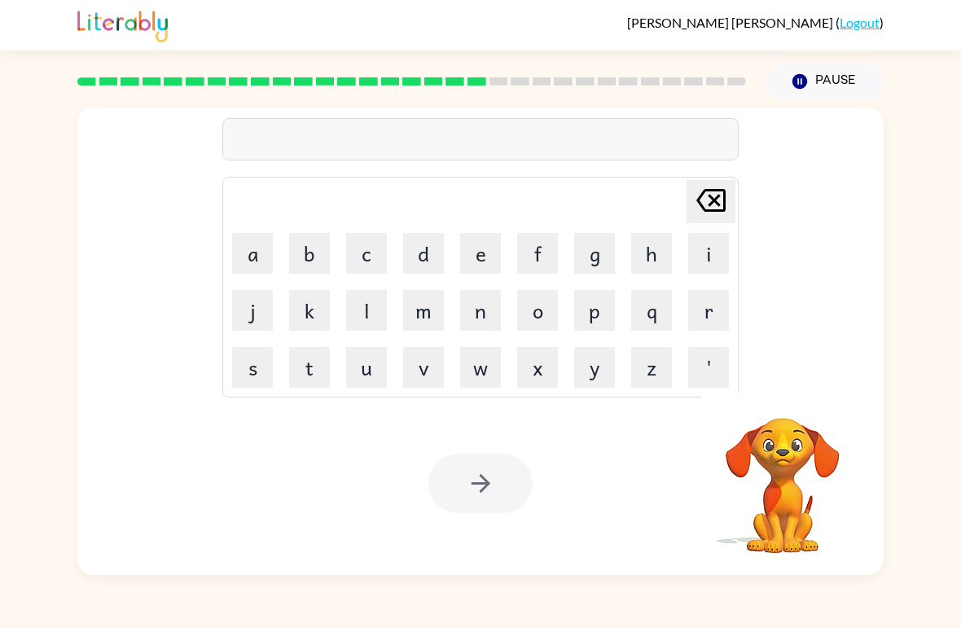
click at [711, 252] on button "i" at bounding box center [708, 253] width 41 height 41
click at [480, 322] on button "n" at bounding box center [480, 310] width 41 height 41
click at [380, 256] on button "c" at bounding box center [366, 253] width 41 height 41
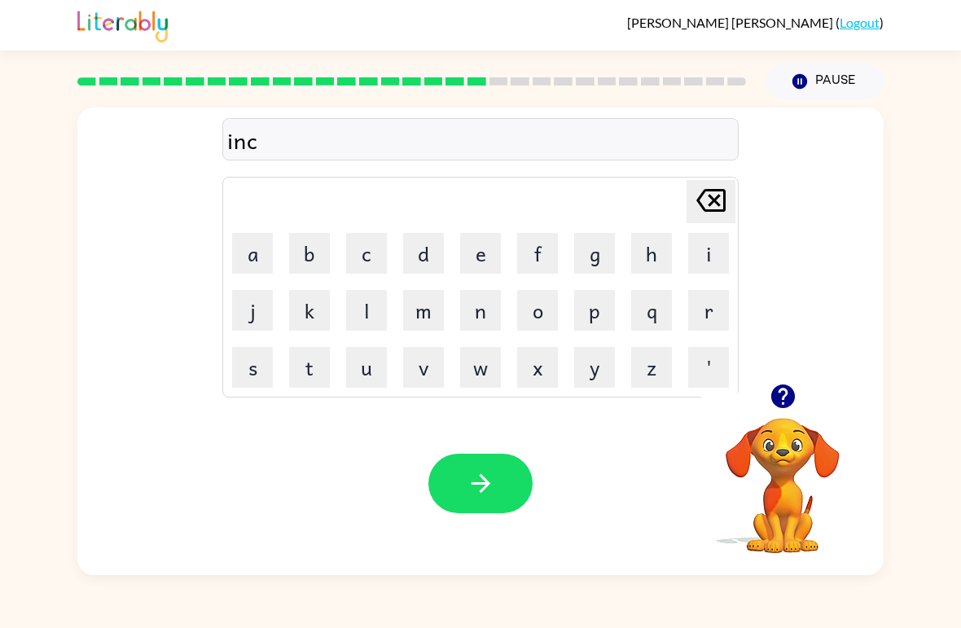
click at [693, 311] on button "r" at bounding box center [708, 310] width 41 height 41
click at [473, 252] on button "e" at bounding box center [480, 253] width 41 height 41
click at [423, 256] on button "d" at bounding box center [423, 253] width 41 height 41
click at [706, 252] on button "i" at bounding box center [708, 253] width 41 height 41
click at [300, 255] on button "b" at bounding box center [309, 253] width 41 height 41
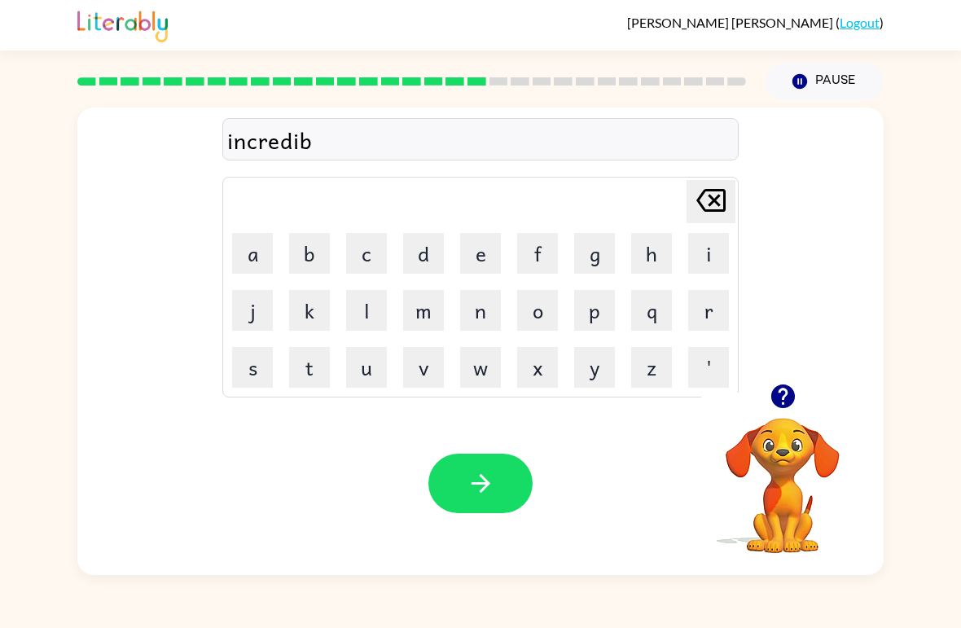
click at [350, 314] on button "l" at bounding box center [366, 310] width 41 height 41
click at [482, 271] on button "e" at bounding box center [480, 253] width 41 height 41
click at [488, 487] on icon "button" at bounding box center [480, 483] width 28 height 28
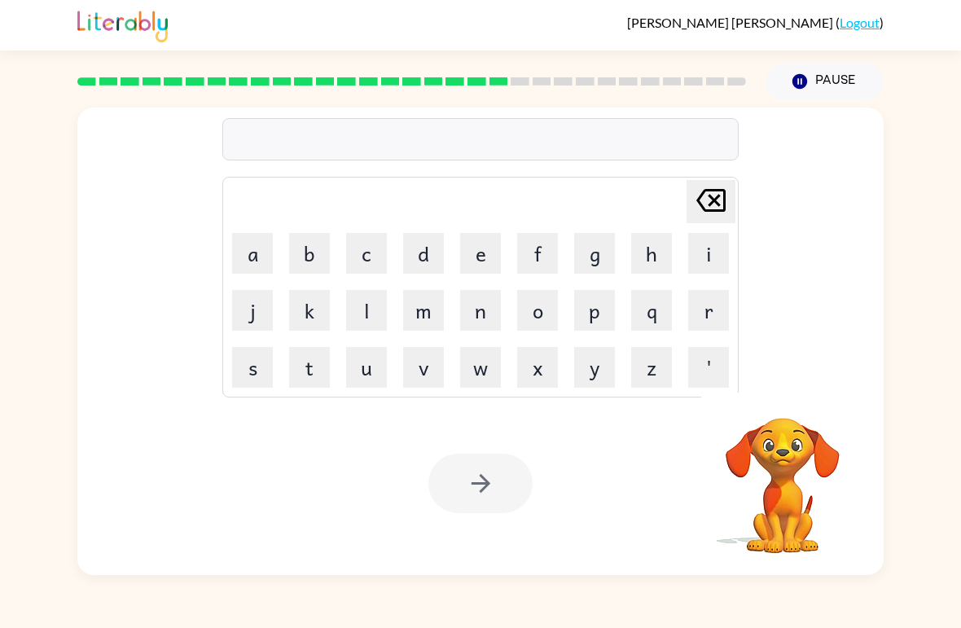
click at [365, 309] on button "l" at bounding box center [366, 310] width 41 height 41
click at [183, 331] on div "l Delete Delete last character input a b c d e f g h i j k l m n o p q r s t u …" at bounding box center [480, 245] width 806 height 276
click at [724, 245] on button "i" at bounding box center [708, 253] width 41 height 41
click at [238, 366] on button "s" at bounding box center [252, 367] width 41 height 41
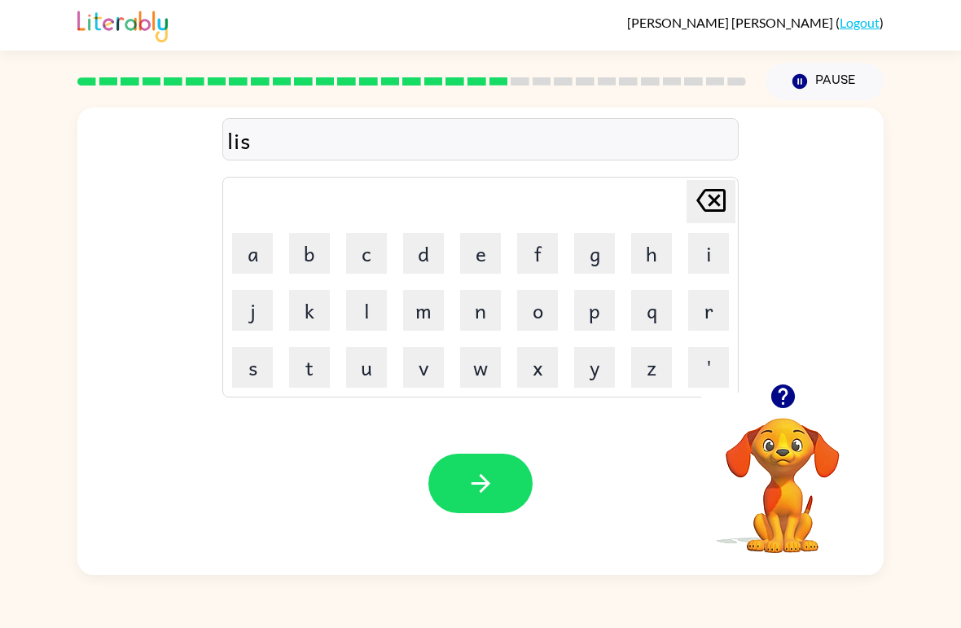
click at [323, 366] on button "t" at bounding box center [309, 367] width 41 height 41
click at [466, 247] on button "e" at bounding box center [480, 253] width 41 height 41
click at [479, 324] on button "n" at bounding box center [480, 310] width 41 height 41
click at [433, 254] on button "d" at bounding box center [423, 253] width 41 height 41
click at [476, 462] on button "button" at bounding box center [480, 482] width 104 height 59
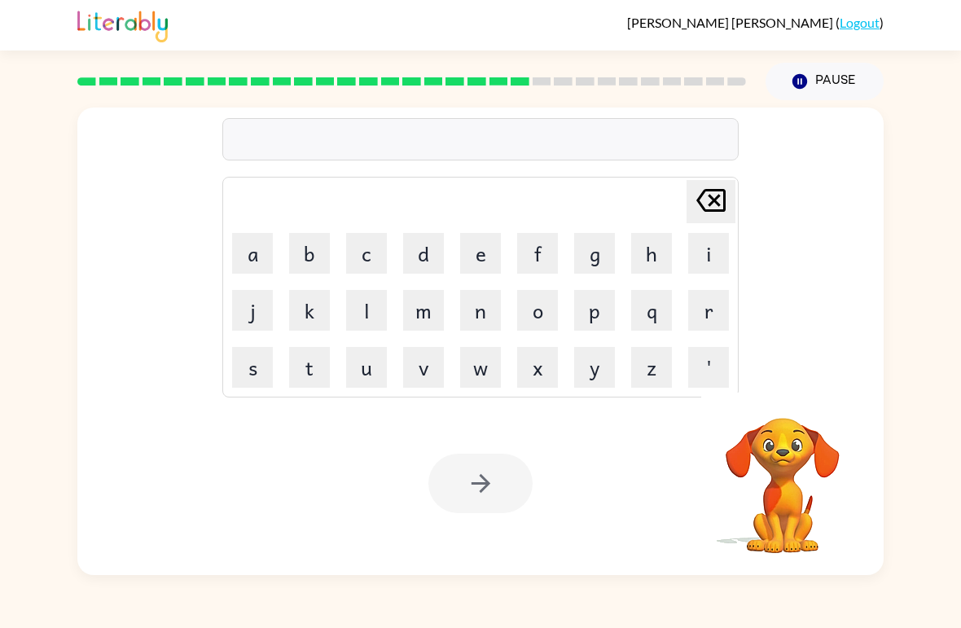
click at [493, 310] on button "n" at bounding box center [480, 310] width 41 height 41
click at [543, 311] on button "o" at bounding box center [537, 310] width 41 height 41
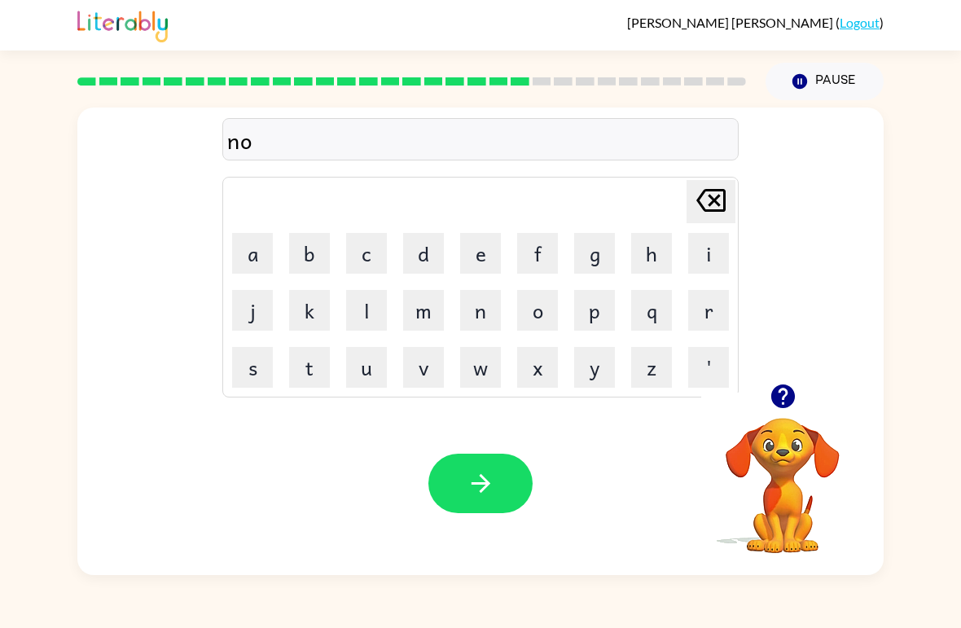
click at [429, 322] on button "m" at bounding box center [423, 310] width 41 height 41
click at [709, 252] on button "i" at bounding box center [708, 253] width 41 height 41
click at [481, 313] on button "n" at bounding box center [480, 310] width 41 height 41
click at [246, 243] on button "a" at bounding box center [252, 253] width 41 height 41
click at [313, 375] on button "t" at bounding box center [309, 367] width 41 height 41
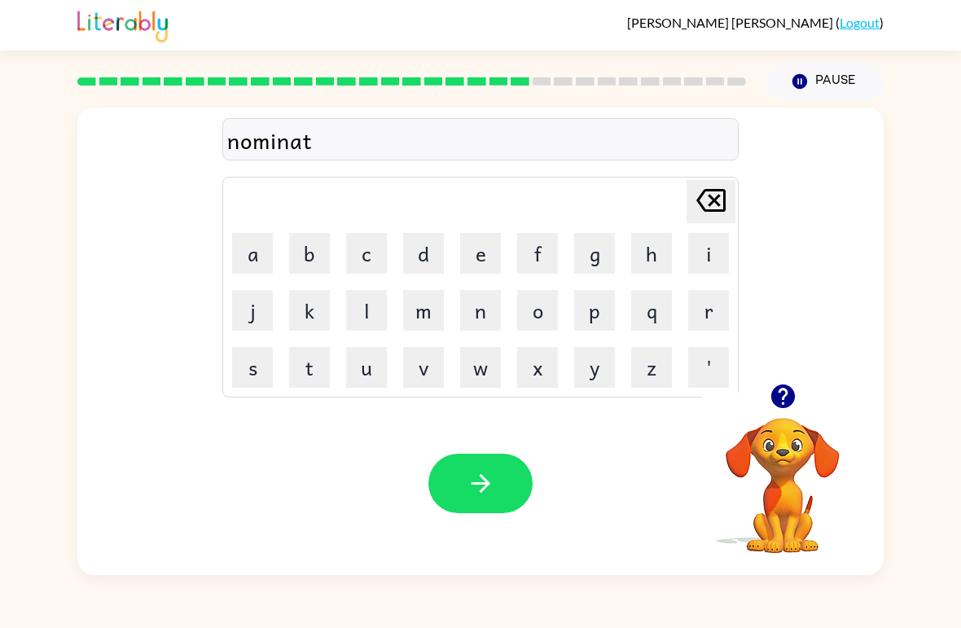
click at [492, 260] on button "e" at bounding box center [480, 253] width 41 height 41
click at [500, 459] on button "button" at bounding box center [480, 482] width 104 height 59
click at [782, 412] on button "button" at bounding box center [783, 396] width 42 height 42
click at [248, 382] on button "s" at bounding box center [252, 367] width 41 height 41
click at [303, 371] on button "t" at bounding box center [309, 367] width 41 height 41
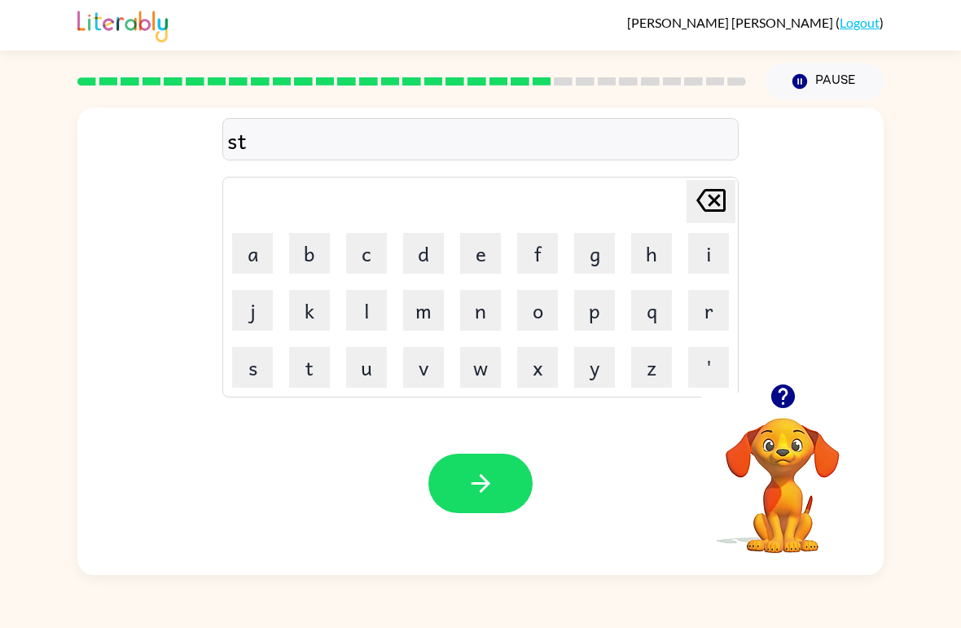
click at [707, 198] on icon "[PERSON_NAME] last character input" at bounding box center [710, 200] width 39 height 39
click at [364, 349] on button "u" at bounding box center [366, 367] width 41 height 41
click at [255, 365] on button "s" at bounding box center [252, 367] width 41 height 41
click at [311, 364] on button "t" at bounding box center [309, 367] width 41 height 41
click at [257, 264] on button "a" at bounding box center [252, 253] width 41 height 41
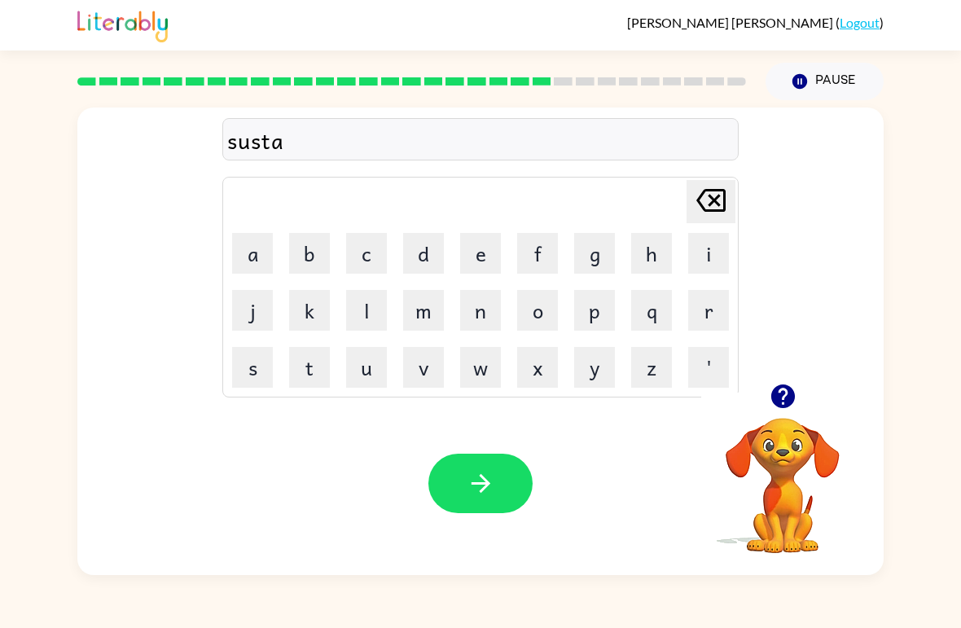
click at [714, 265] on button "i" at bounding box center [708, 253] width 41 height 41
click at [484, 320] on button "n" at bounding box center [480, 310] width 41 height 41
click at [508, 436] on div "Your browser must support playing .mp4 files to use Literably. Please try using…" at bounding box center [480, 483] width 806 height 183
click at [506, 473] on button "button" at bounding box center [480, 482] width 104 height 59
click at [484, 366] on button "w" at bounding box center [480, 367] width 41 height 41
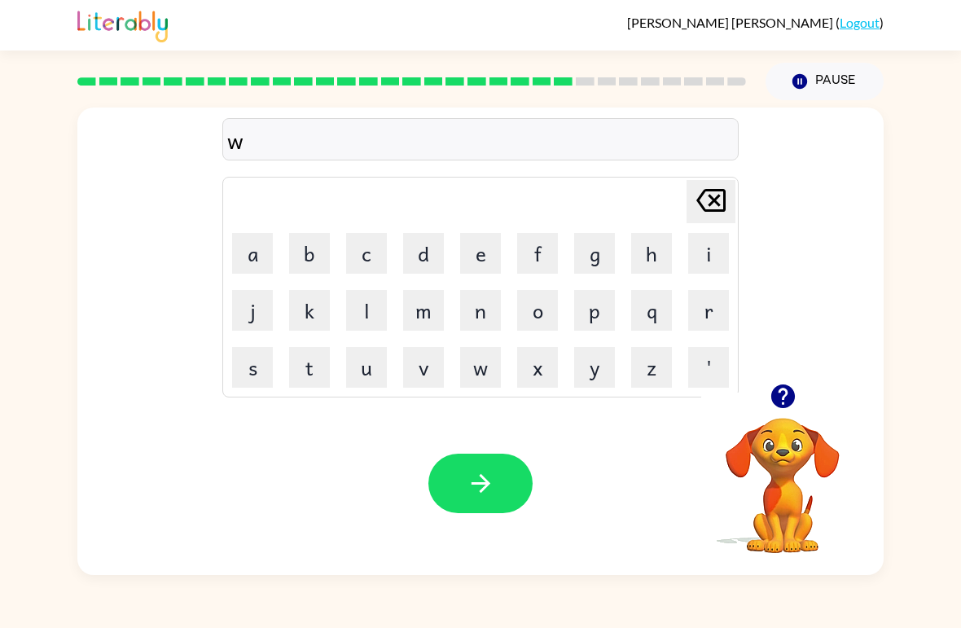
click at [535, 309] on button "o" at bounding box center [537, 310] width 41 height 41
click at [688, 313] on button "r" at bounding box center [708, 310] width 41 height 41
click at [304, 370] on button "t" at bounding box center [309, 367] width 41 height 41
click at [641, 256] on button "h" at bounding box center [651, 253] width 41 height 41
click at [576, 373] on button "y" at bounding box center [594, 367] width 41 height 41
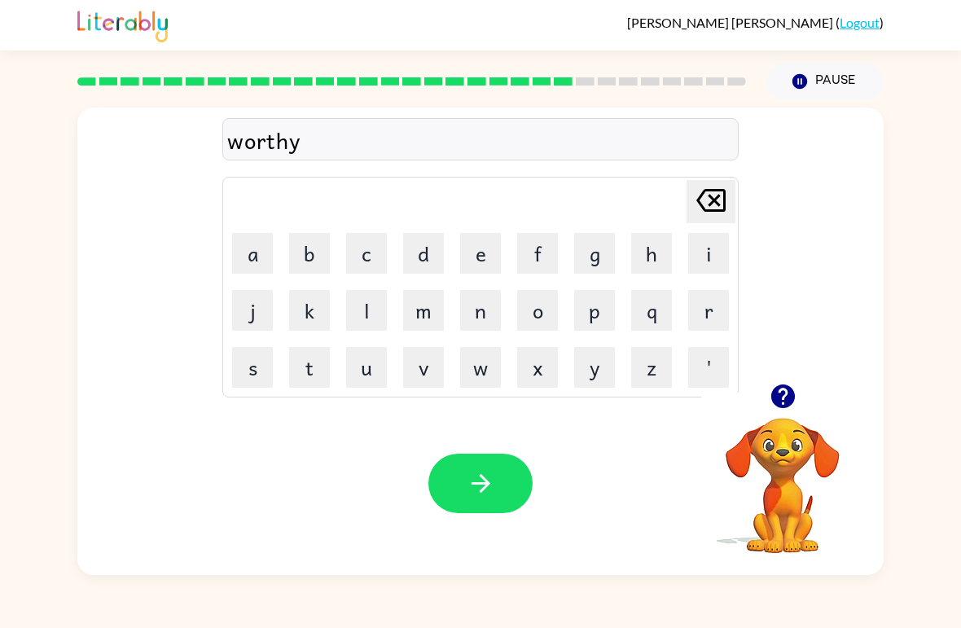
click at [499, 495] on button "button" at bounding box center [480, 482] width 104 height 59
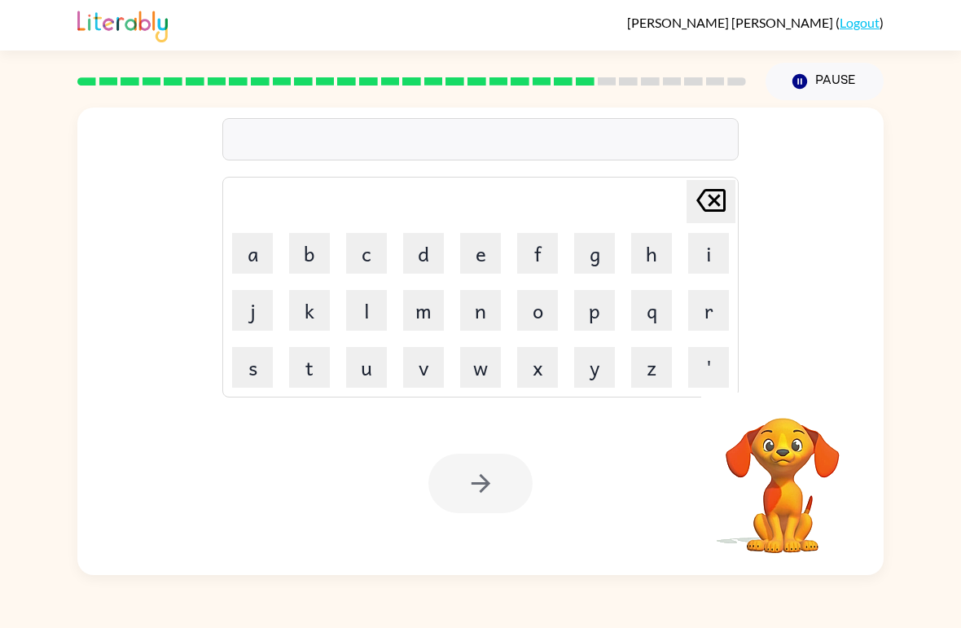
click at [693, 310] on button "r" at bounding box center [708, 310] width 41 height 41
click at [472, 264] on button "e" at bounding box center [480, 253] width 41 height 41
click at [374, 317] on button "l" at bounding box center [366, 310] width 41 height 41
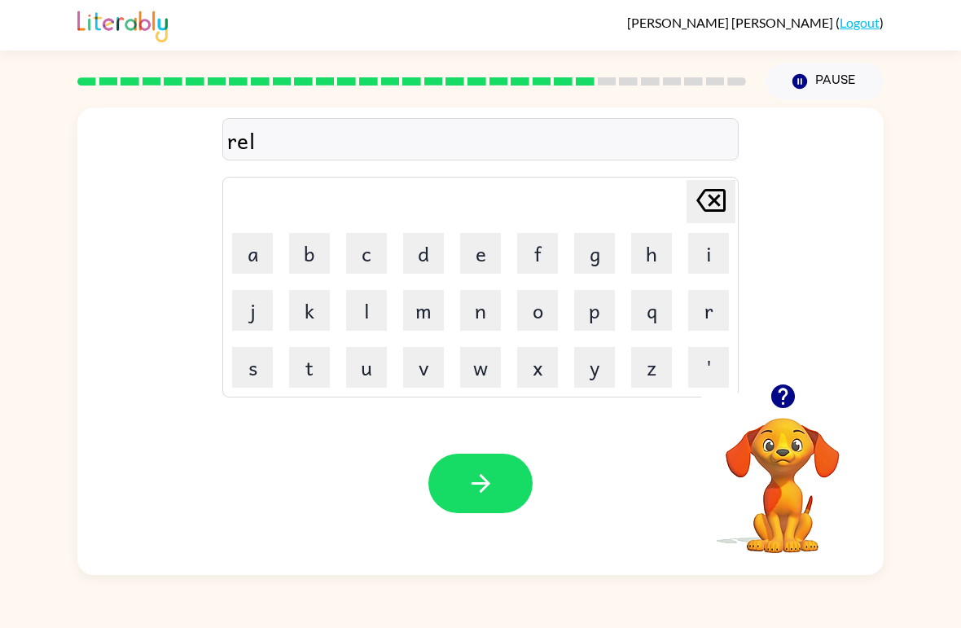
click at [475, 245] on button "e" at bounding box center [480, 253] width 41 height 41
click at [720, 208] on icon "[PERSON_NAME] last character input" at bounding box center [710, 200] width 39 height 39
click at [252, 254] on button "a" at bounding box center [252, 253] width 41 height 41
click at [309, 361] on button "t" at bounding box center [309, 367] width 41 height 41
click at [467, 261] on button "e" at bounding box center [480, 253] width 41 height 41
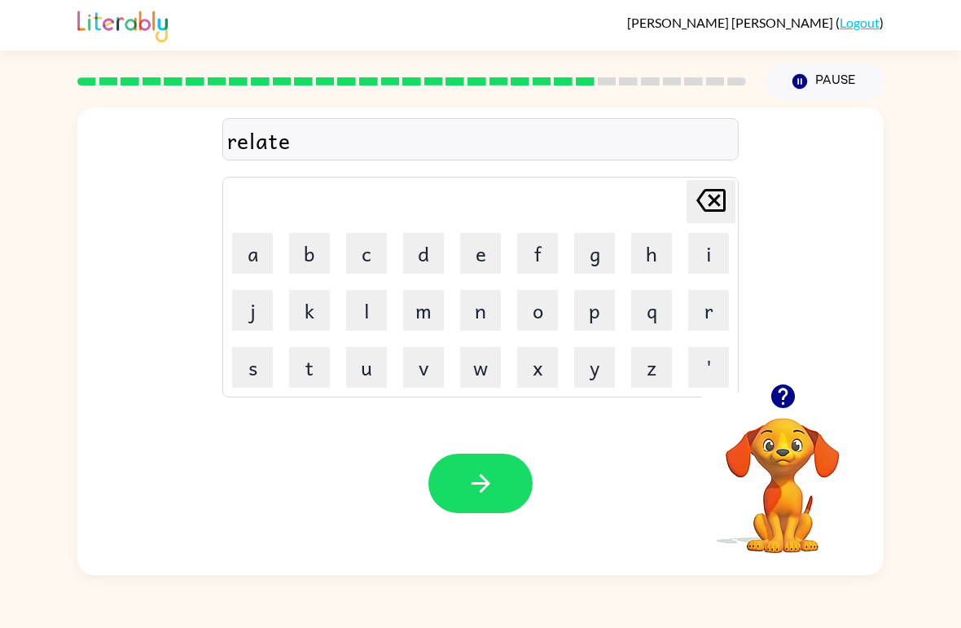
click at [309, 257] on button "b" at bounding box center [309, 253] width 41 height 41
click at [697, 213] on icon "[PERSON_NAME] last character input" at bounding box center [710, 200] width 39 height 39
click at [437, 261] on button "d" at bounding box center [423, 253] width 41 height 41
click at [471, 501] on button "button" at bounding box center [480, 482] width 104 height 59
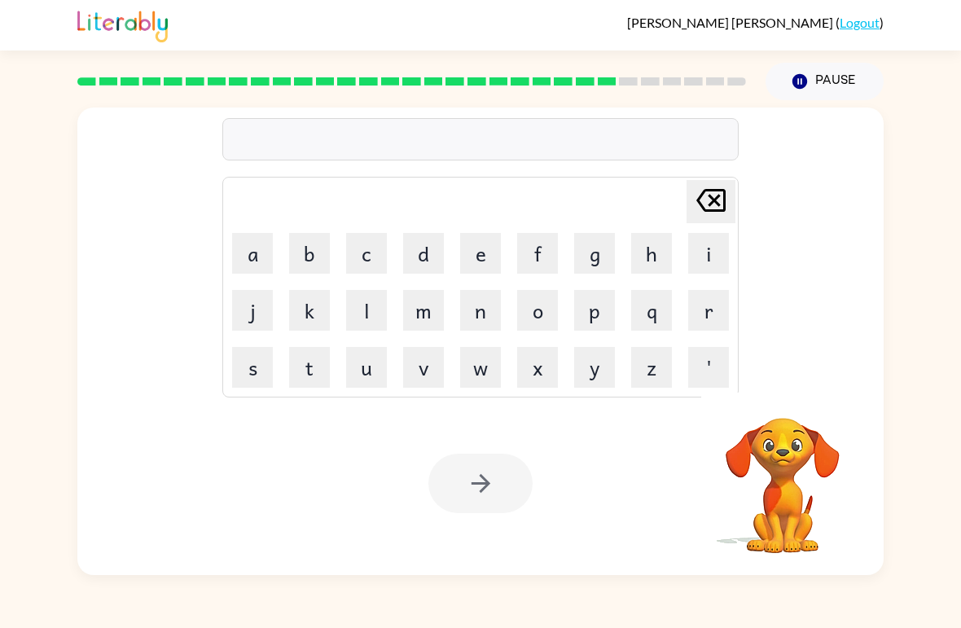
click at [304, 310] on button "k" at bounding box center [309, 310] width 41 height 41
click at [684, 261] on td "i" at bounding box center [708, 253] width 55 height 55
click at [309, 369] on button "t" at bounding box center [309, 367] width 41 height 41
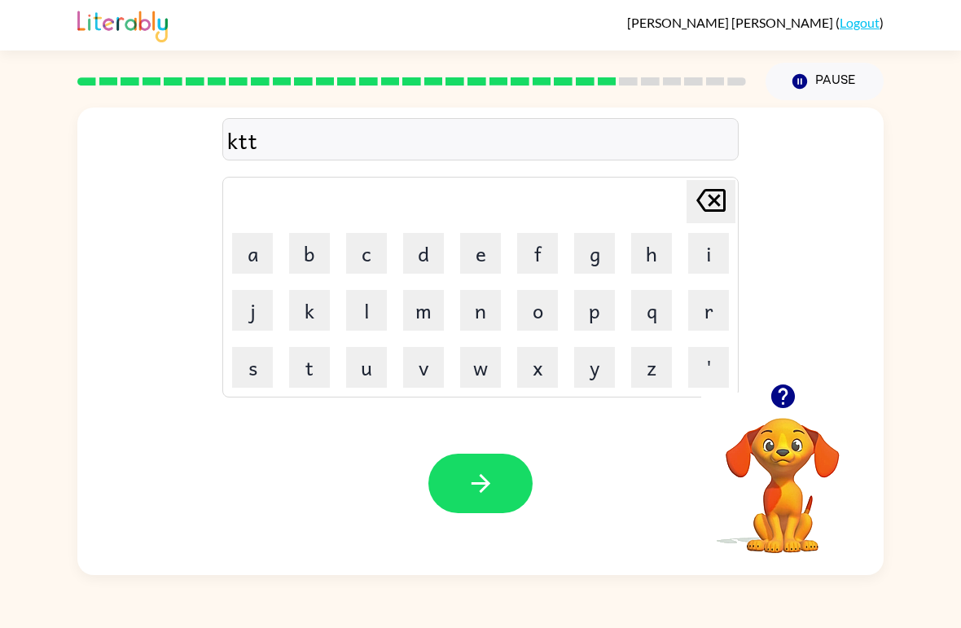
click at [693, 212] on icon "[PERSON_NAME] last character input" at bounding box center [710, 200] width 39 height 39
click at [693, 211] on icon "[PERSON_NAME] last character input" at bounding box center [710, 200] width 39 height 39
click at [691, 257] on button "i" at bounding box center [708, 253] width 41 height 41
click at [316, 361] on button "t" at bounding box center [309, 367] width 41 height 41
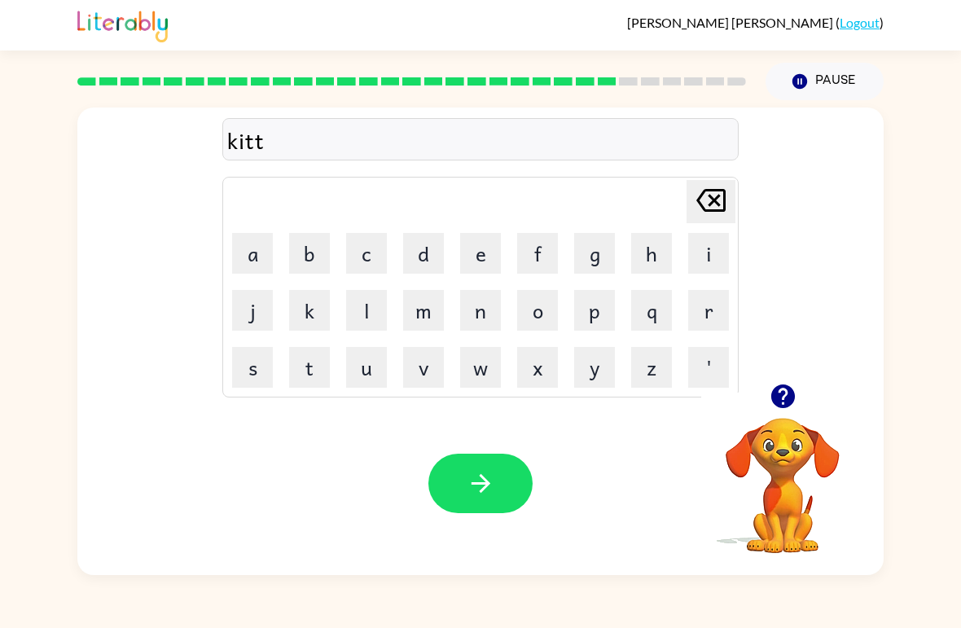
click at [466, 248] on button "e" at bounding box center [480, 253] width 41 height 41
click at [471, 305] on button "n" at bounding box center [480, 310] width 41 height 41
click at [452, 491] on button "button" at bounding box center [480, 482] width 104 height 59
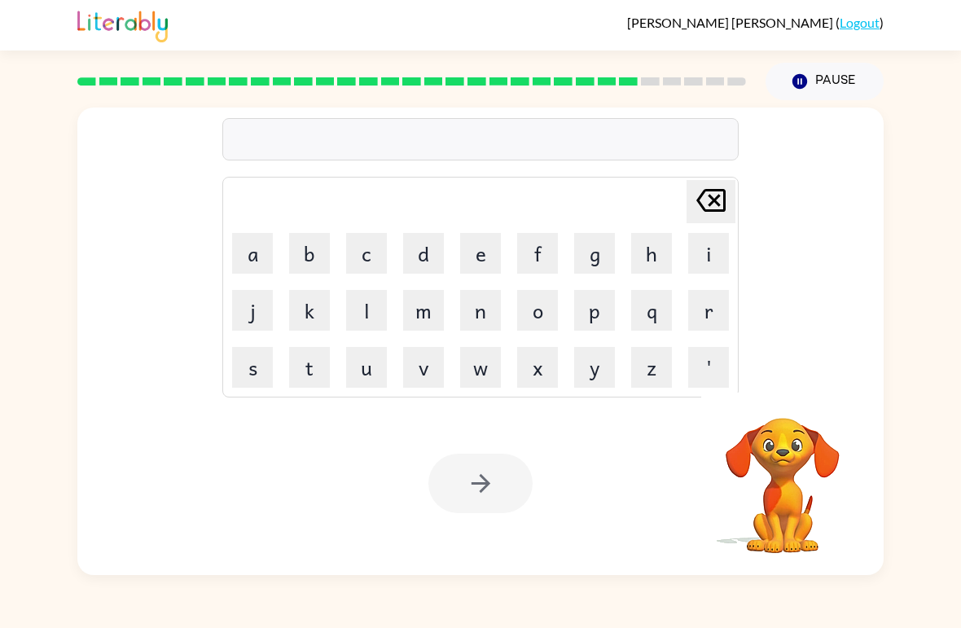
click at [427, 265] on button "d" at bounding box center [423, 253] width 41 height 41
click at [471, 261] on button "e" at bounding box center [480, 253] width 41 height 41
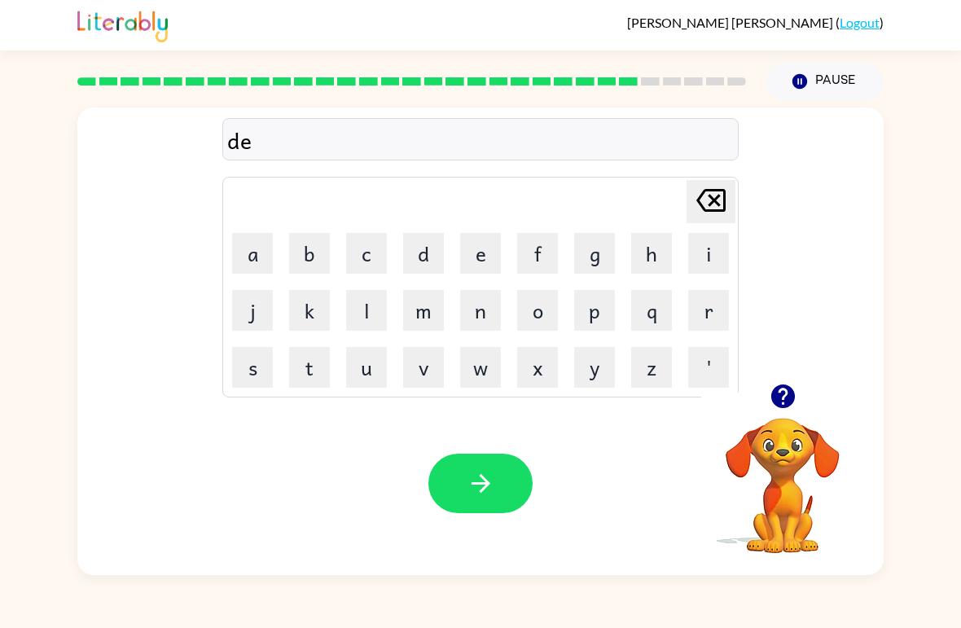
click at [587, 318] on button "p" at bounding box center [594, 310] width 41 height 41
click at [260, 253] on button "a" at bounding box center [252, 253] width 41 height 41
click at [692, 312] on button "r" at bounding box center [708, 310] width 41 height 41
click at [310, 373] on button "t" at bounding box center [309, 367] width 41 height 41
click at [418, 313] on button "m" at bounding box center [423, 310] width 41 height 41
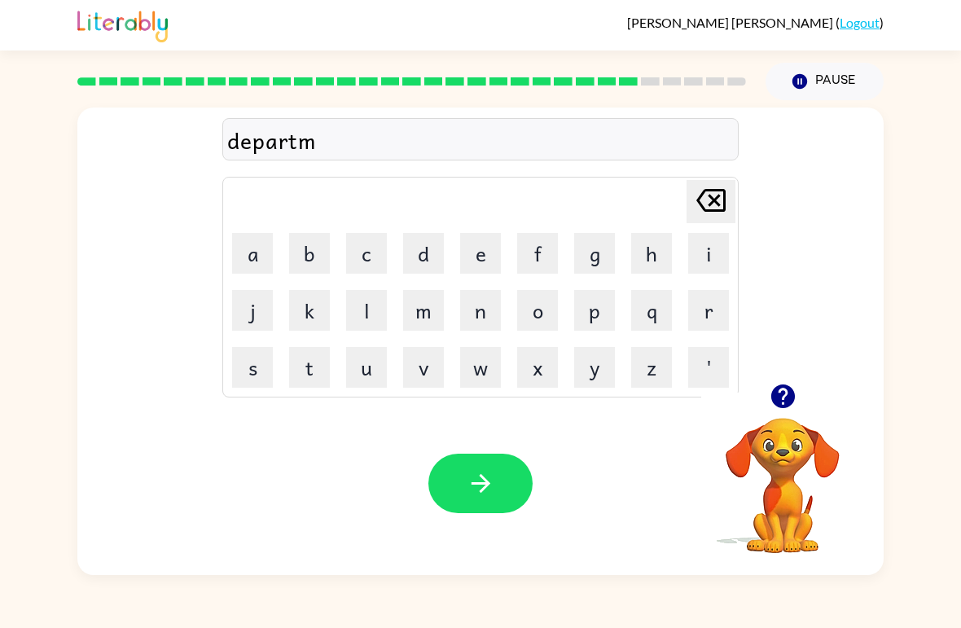
click at [466, 267] on button "e" at bounding box center [480, 253] width 41 height 41
click at [471, 317] on button "n" at bounding box center [480, 310] width 41 height 41
click at [307, 365] on button "t" at bounding box center [309, 367] width 41 height 41
click at [473, 484] on icon "button" at bounding box center [480, 483] width 19 height 19
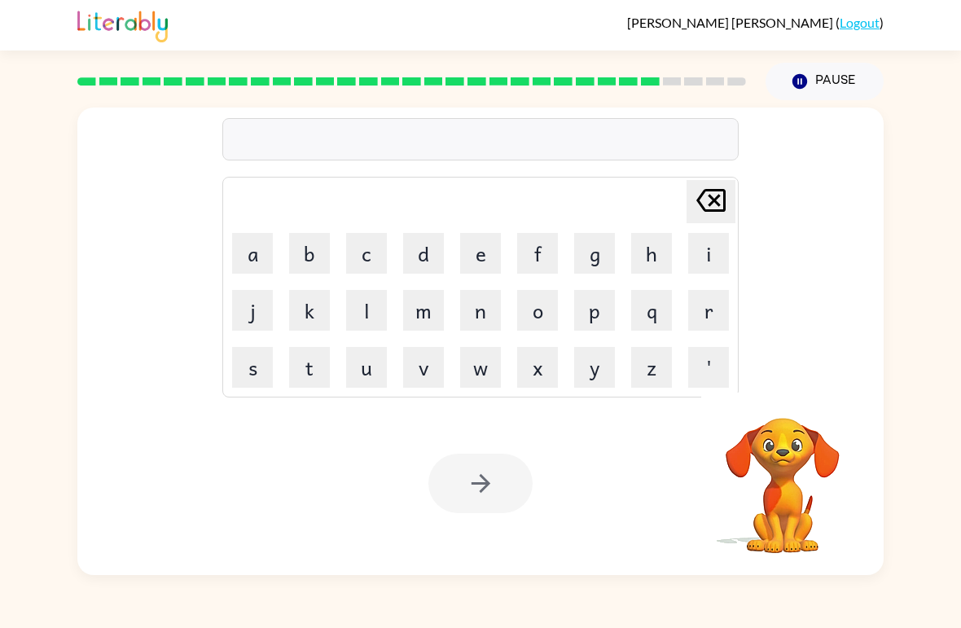
click at [256, 370] on button "s" at bounding box center [252, 367] width 41 height 41
click at [358, 309] on button "l" at bounding box center [366, 310] width 41 height 41
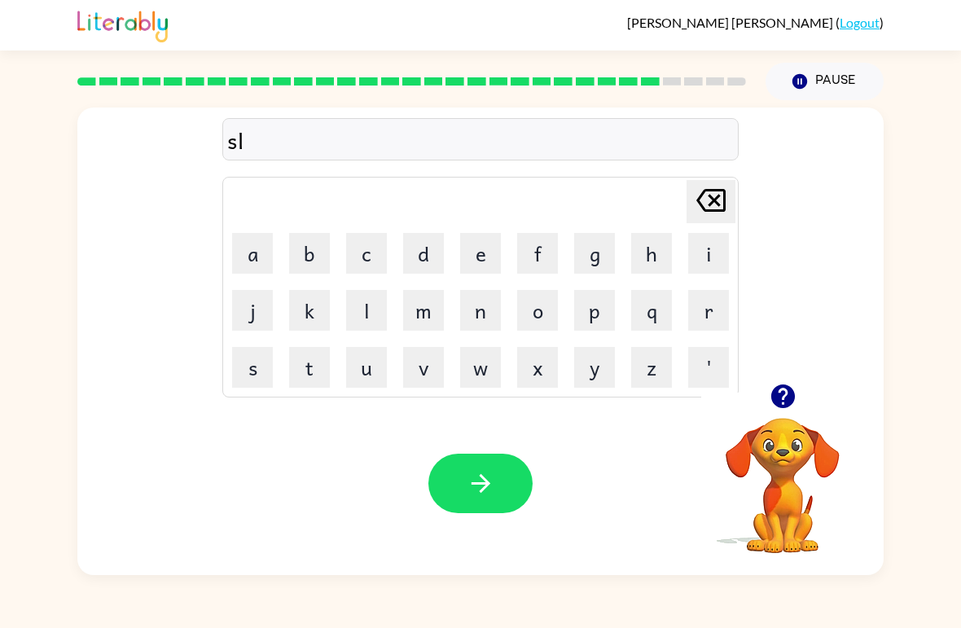
click at [696, 252] on button "i" at bounding box center [708, 253] width 41 height 41
click at [603, 261] on button "g" at bounding box center [594, 253] width 41 height 41
click at [646, 259] on button "h" at bounding box center [651, 253] width 41 height 41
click at [316, 368] on button "t" at bounding box center [309, 367] width 41 height 41
click at [471, 471] on icon "button" at bounding box center [480, 483] width 28 height 28
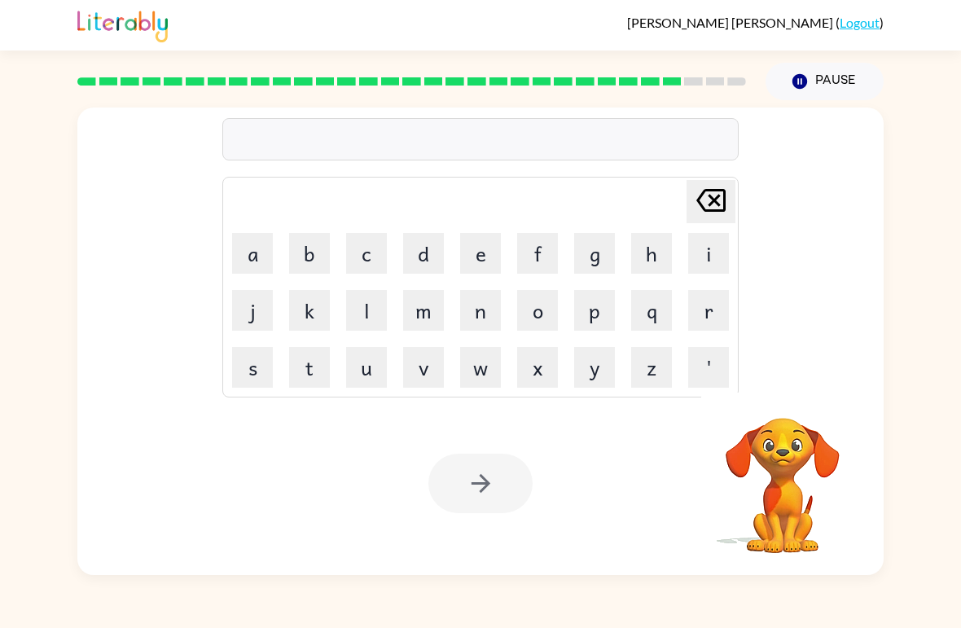
click at [361, 378] on button "u" at bounding box center [366, 367] width 41 height 41
click at [485, 303] on button "n" at bounding box center [480, 310] width 41 height 41
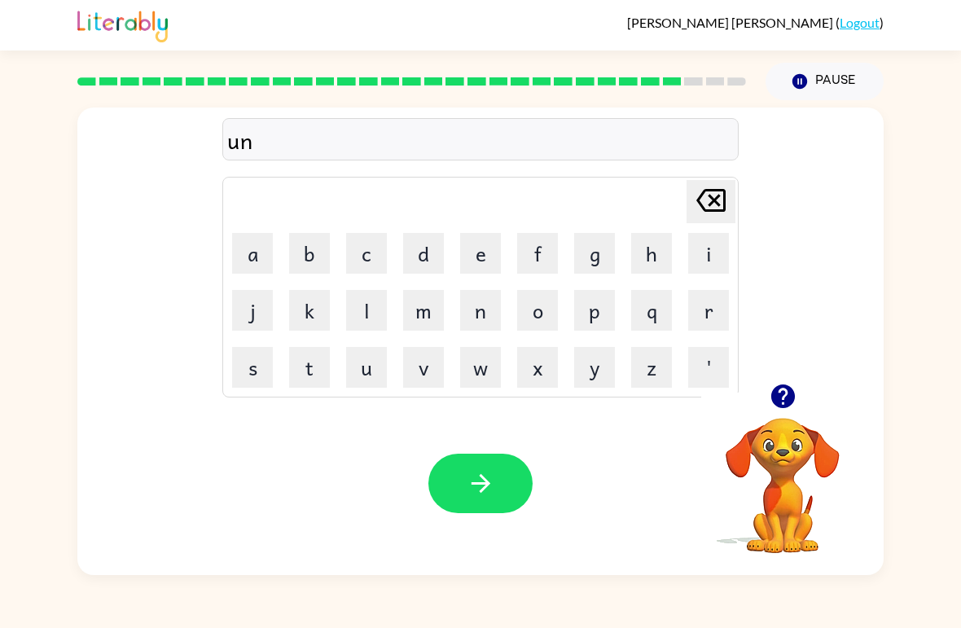
click at [684, 261] on td "i" at bounding box center [708, 253] width 55 height 55
click at [417, 366] on button "v" at bounding box center [423, 367] width 41 height 41
click at [462, 258] on button "e" at bounding box center [480, 253] width 41 height 41
click at [705, 321] on button "r" at bounding box center [708, 310] width 41 height 41
click at [245, 361] on button "s" at bounding box center [252, 367] width 41 height 41
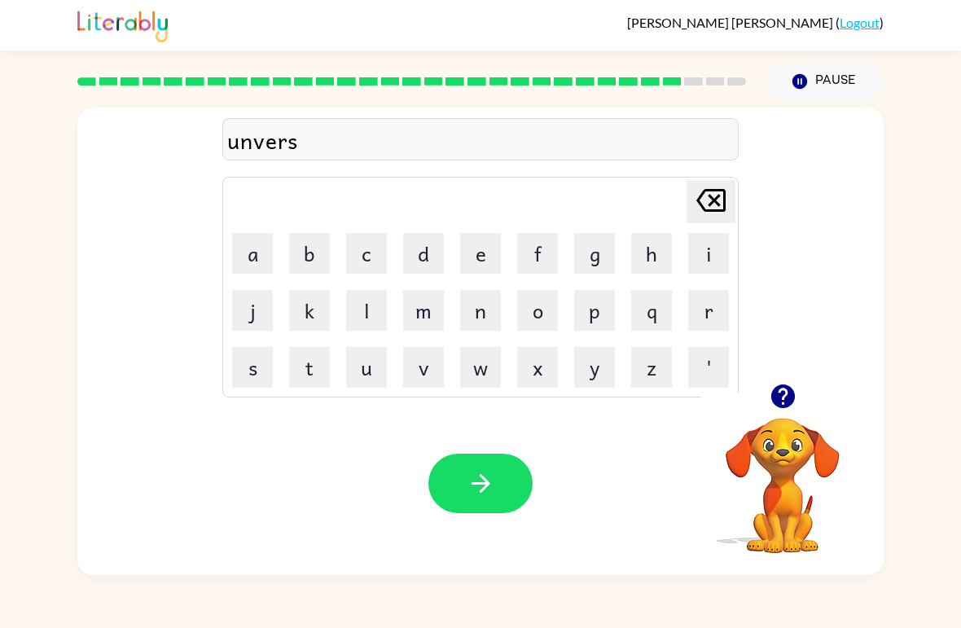
click at [256, 253] on button "a" at bounding box center [252, 253] width 41 height 41
click at [354, 309] on button "l" at bounding box center [366, 310] width 41 height 41
click at [471, 476] on icon "button" at bounding box center [480, 483] width 28 height 28
click at [497, 328] on button "n" at bounding box center [480, 310] width 41 height 41
click at [712, 208] on icon "[PERSON_NAME] last character input" at bounding box center [710, 200] width 39 height 39
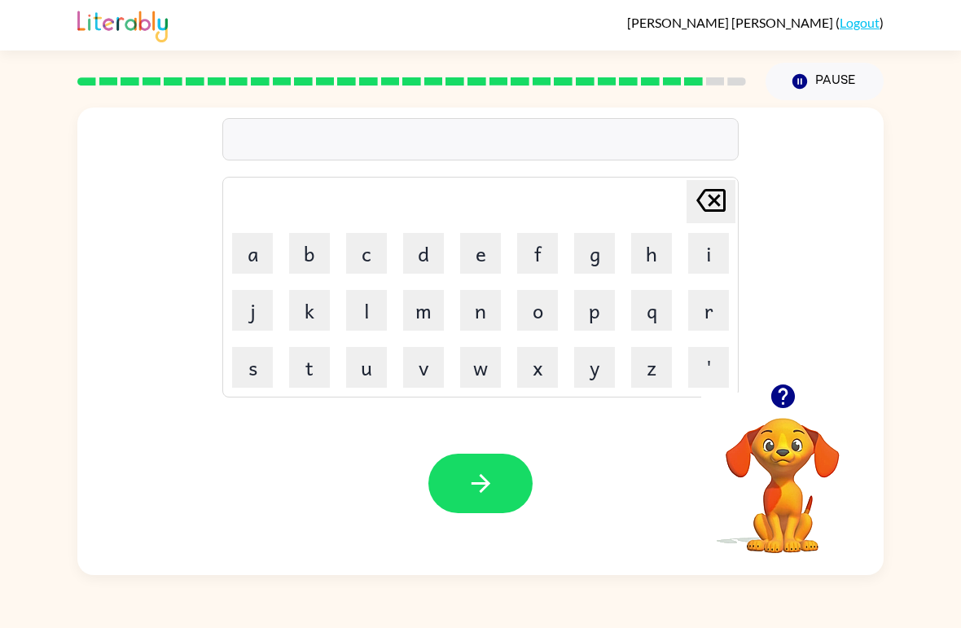
click at [255, 366] on button "s" at bounding box center [252, 367] width 41 height 41
click at [697, 259] on button "i" at bounding box center [708, 253] width 41 height 41
click at [367, 309] on button "l" at bounding box center [366, 310] width 41 height 41
click at [420, 367] on button "v" at bounding box center [423, 367] width 41 height 41
click at [472, 257] on button "e" at bounding box center [480, 253] width 41 height 41
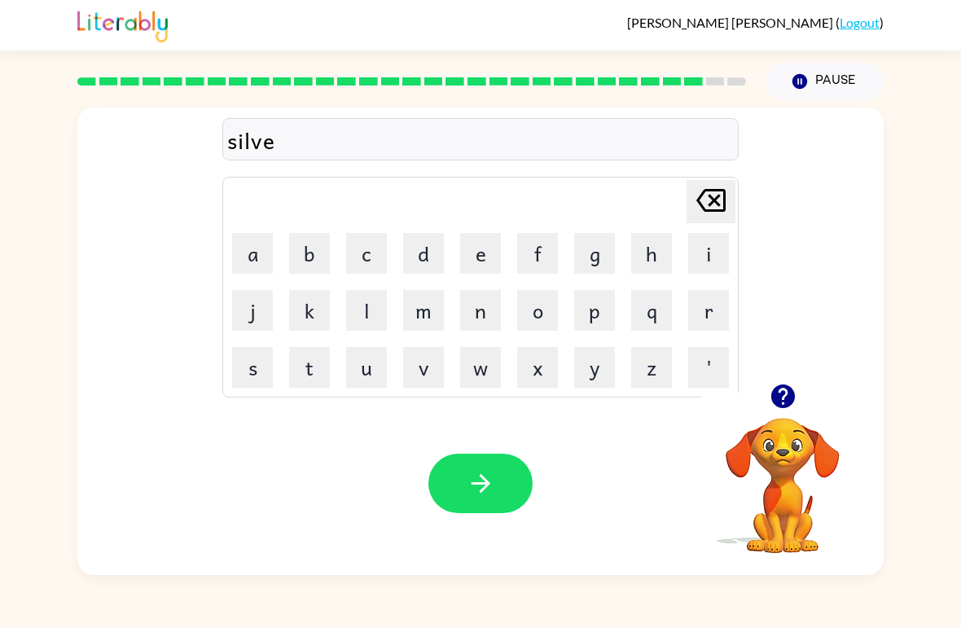
click at [692, 309] on button "r" at bounding box center [708, 310] width 41 height 41
click at [476, 366] on button "w" at bounding box center [480, 367] width 41 height 41
click at [252, 267] on button "a" at bounding box center [252, 253] width 41 height 41
click at [688, 313] on button "r" at bounding box center [708, 310] width 41 height 41
click at [482, 251] on button "e" at bounding box center [480, 253] width 41 height 41
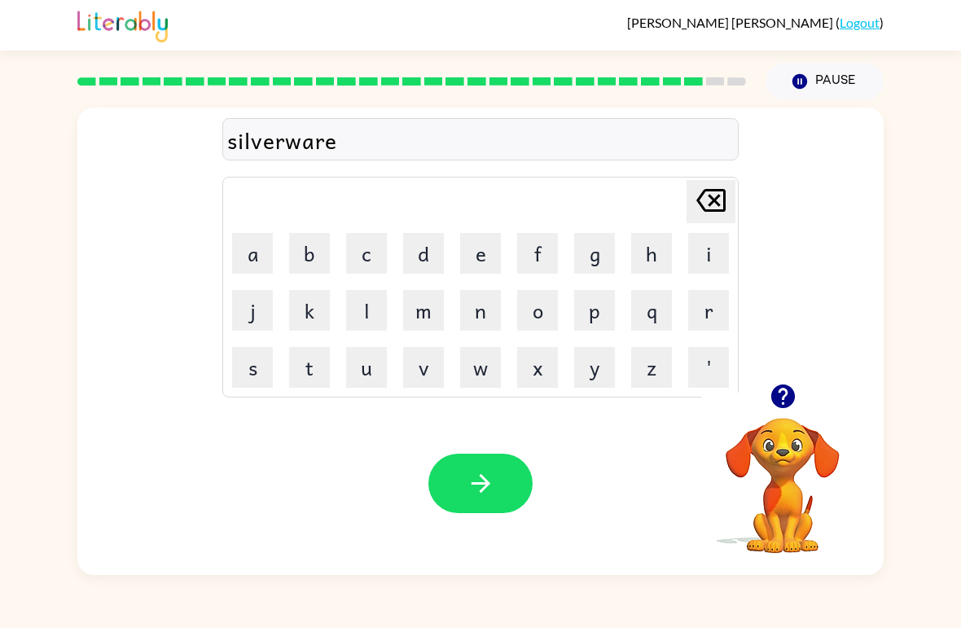
click at [466, 511] on button "button" at bounding box center [480, 482] width 104 height 59
click at [517, 475] on div at bounding box center [480, 482] width 104 height 59
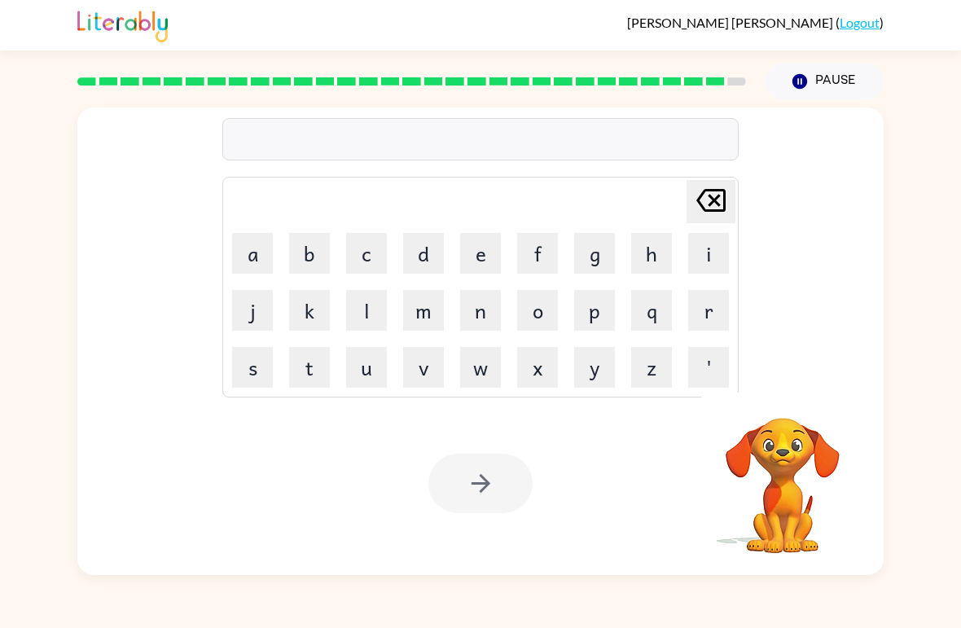
click at [479, 259] on button "e" at bounding box center [480, 253] width 41 height 41
click at [488, 311] on button "n" at bounding box center [480, 310] width 41 height 41
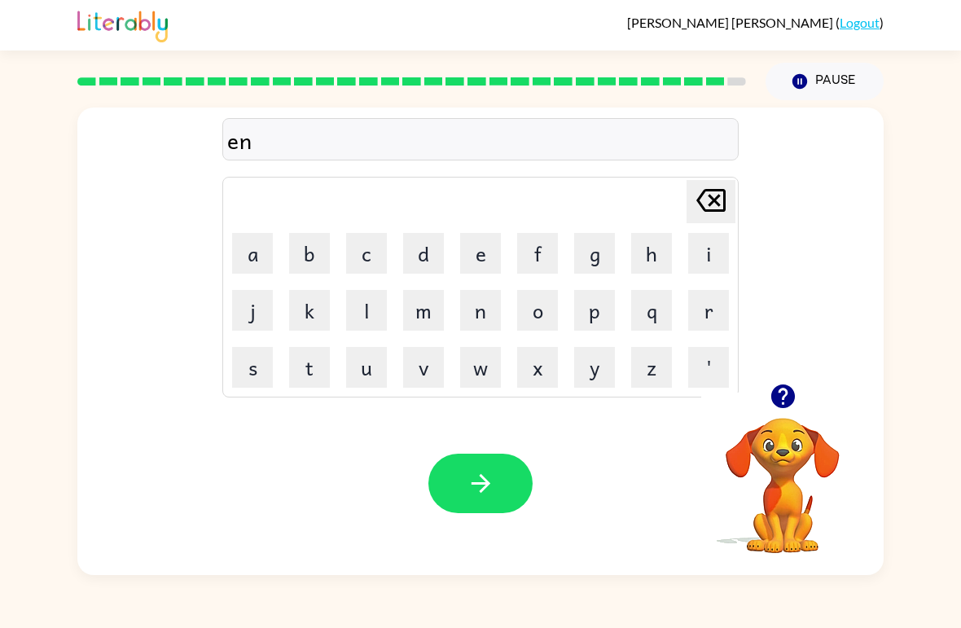
click at [368, 255] on button "c" at bounding box center [366, 253] width 41 height 41
click at [543, 317] on button "o" at bounding box center [537, 310] width 41 height 41
click at [360, 381] on button "u" at bounding box center [366, 367] width 41 height 41
click at [471, 315] on button "n" at bounding box center [480, 310] width 41 height 41
click at [317, 363] on button "t" at bounding box center [309, 367] width 41 height 41
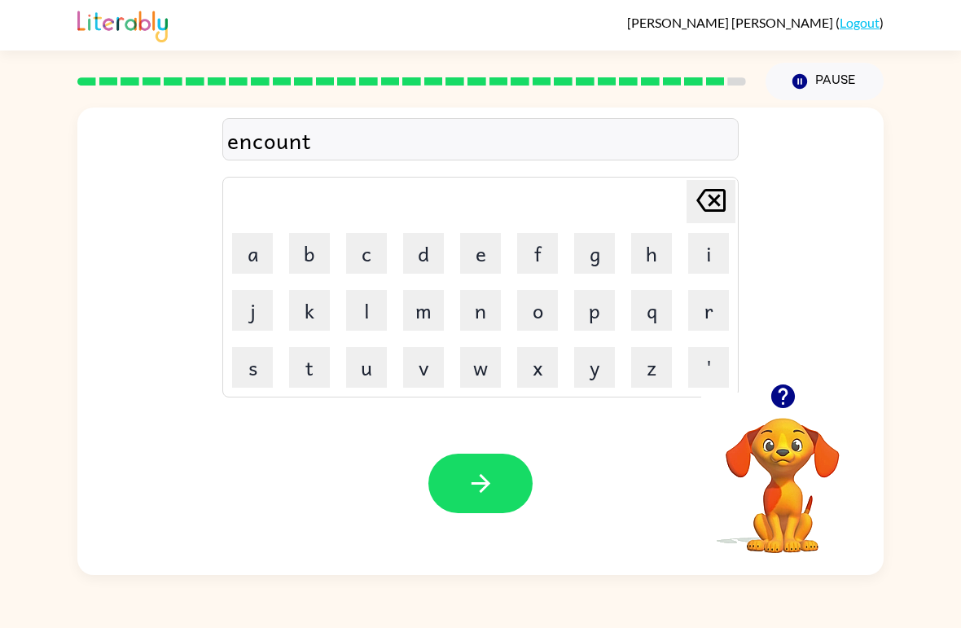
click at [469, 260] on button "e" at bounding box center [480, 253] width 41 height 41
click at [699, 313] on button "r" at bounding box center [708, 310] width 41 height 41
click at [455, 474] on button "button" at bounding box center [480, 482] width 104 height 59
